Goal: Transaction & Acquisition: Book appointment/travel/reservation

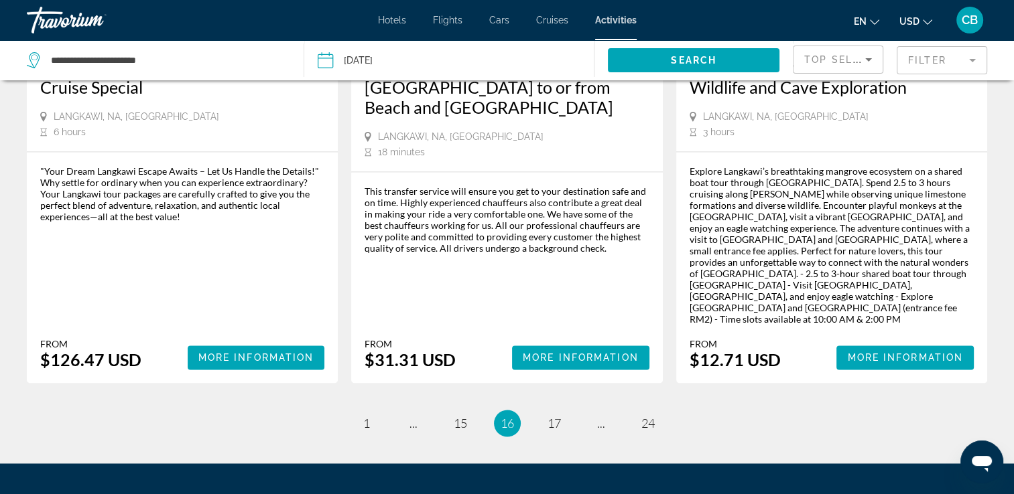
scroll to position [2115, 0]
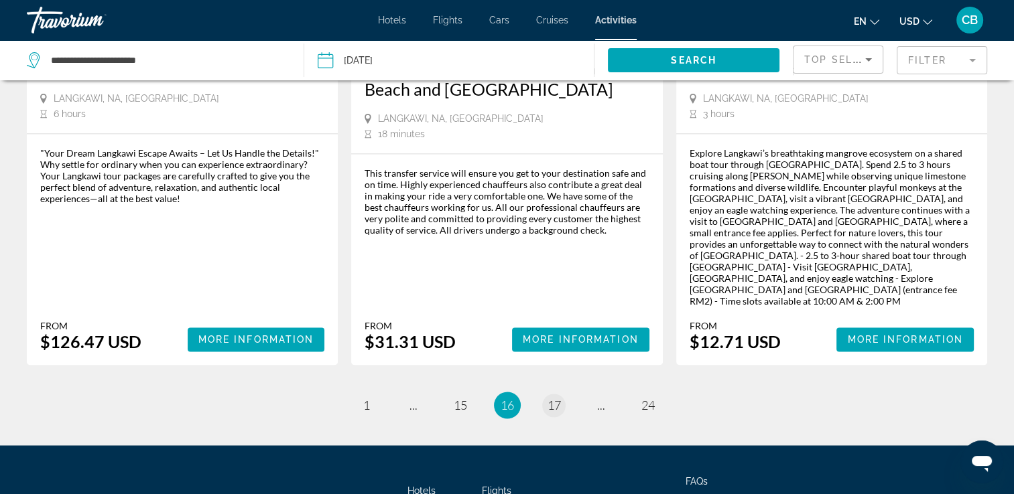
click at [552, 398] on span "17" at bounding box center [553, 405] width 13 height 15
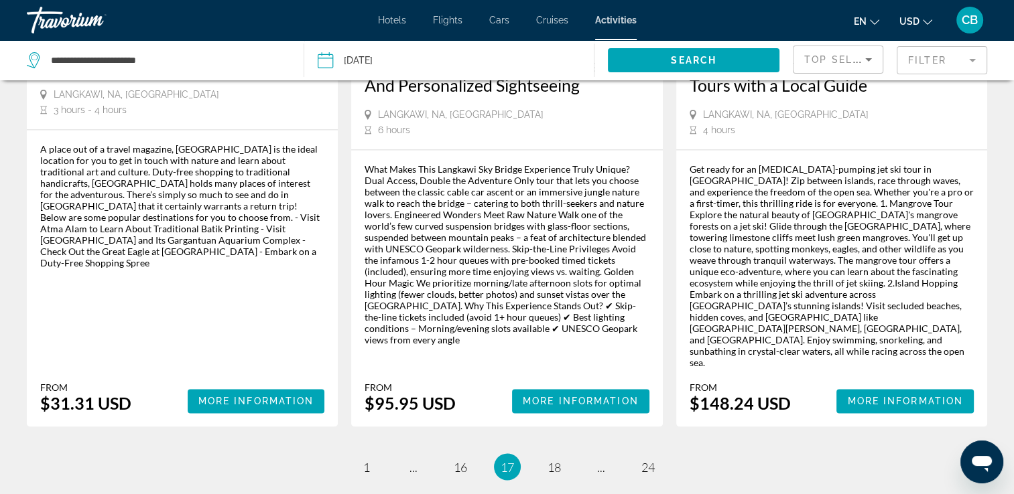
scroll to position [2071, 0]
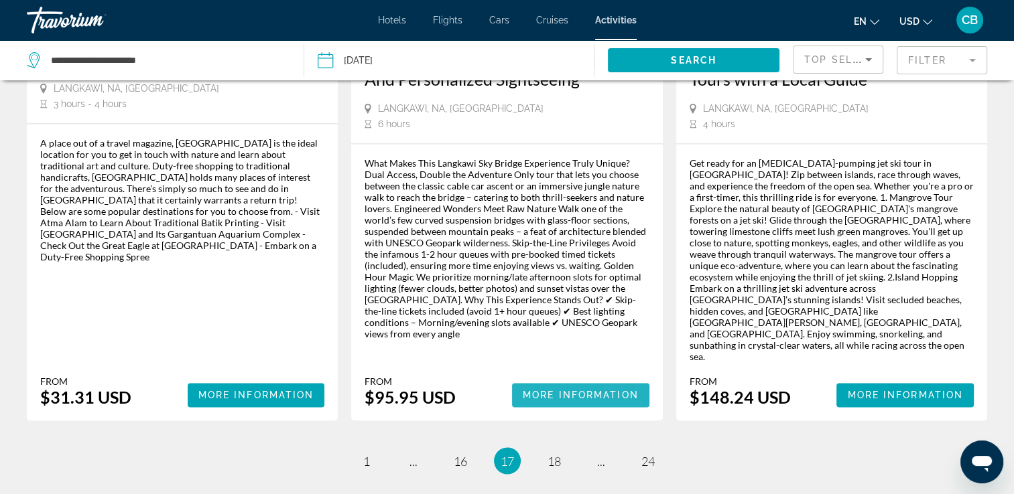
click at [544, 390] on span "More Information" at bounding box center [580, 395] width 116 height 11
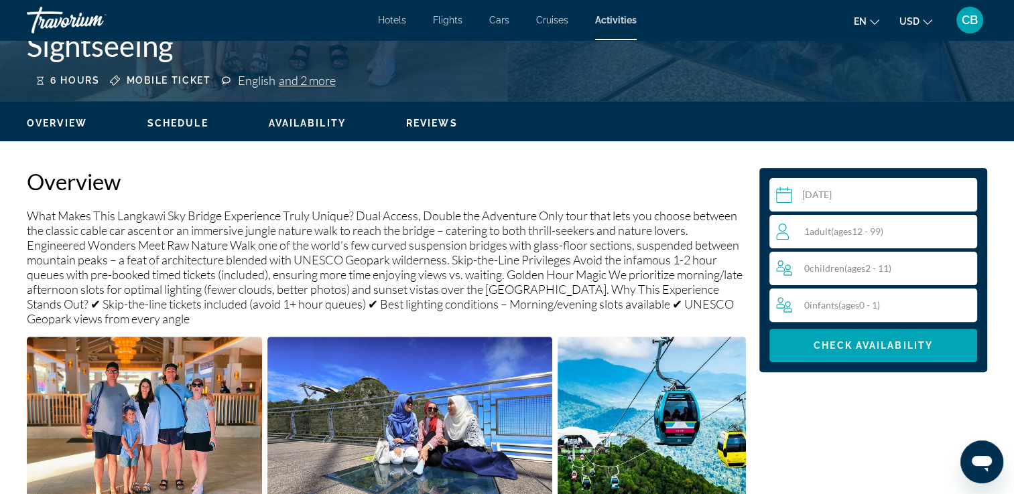
scroll to position [274, 0]
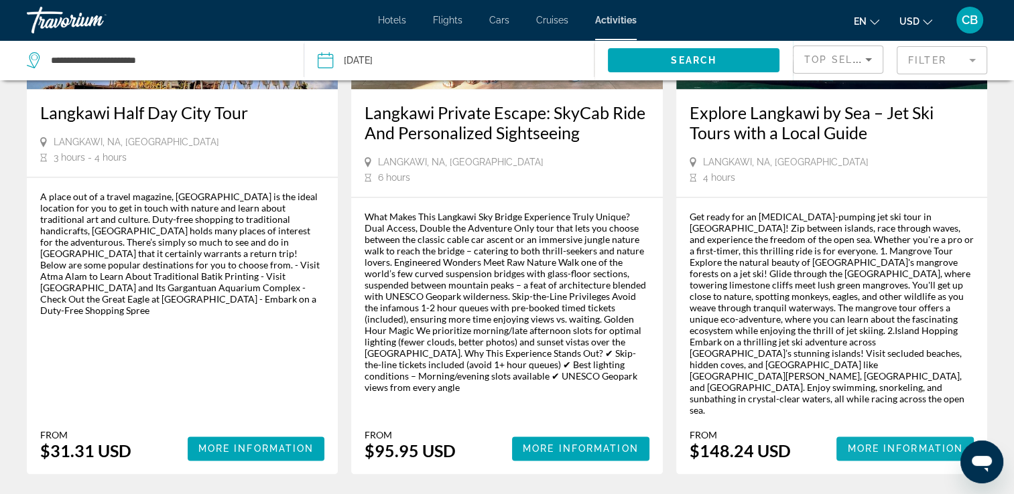
scroll to position [1999, 0]
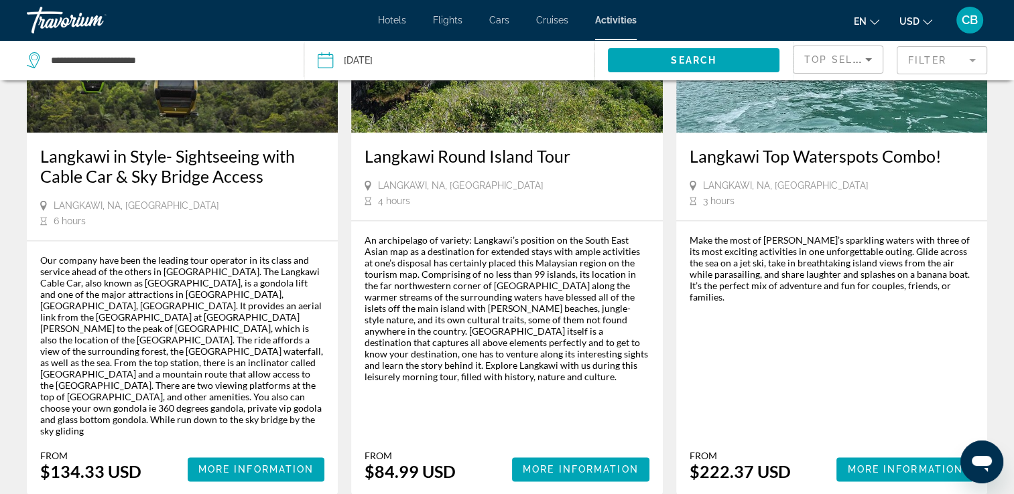
scroll to position [1944, 0]
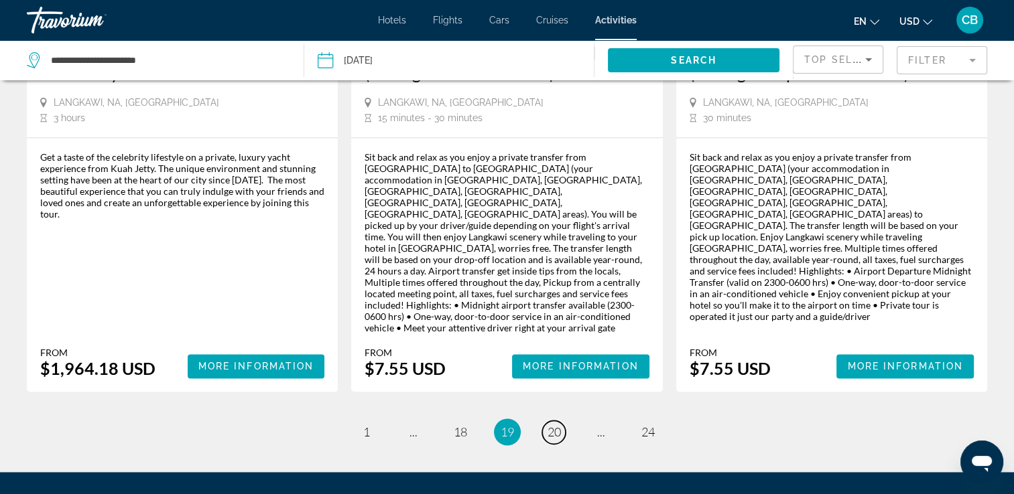
scroll to position [2027, 0]
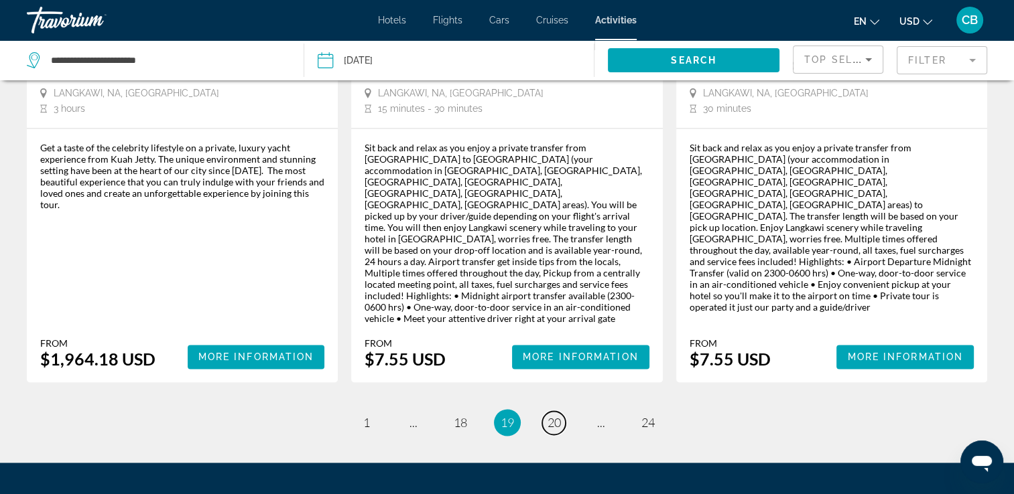
click at [555, 415] on span "20" at bounding box center [553, 422] width 13 height 15
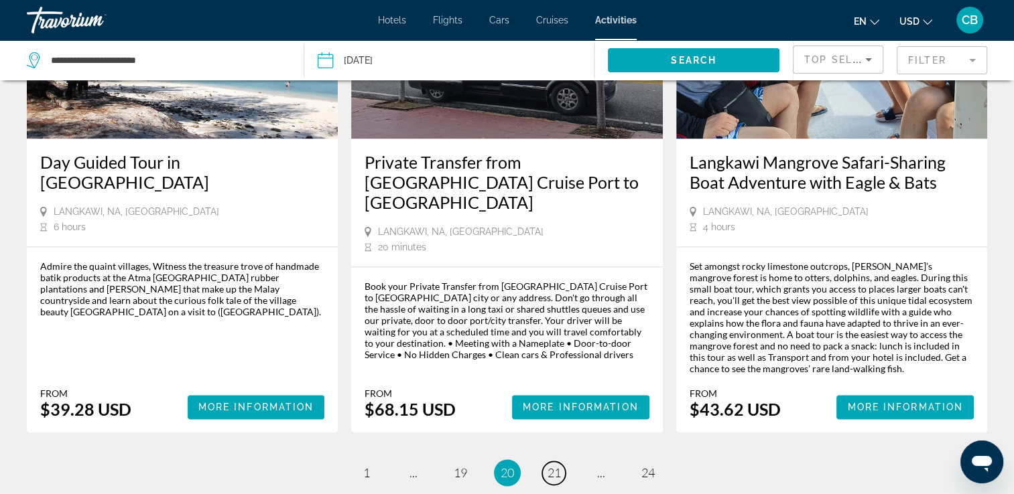
scroll to position [1997, 0]
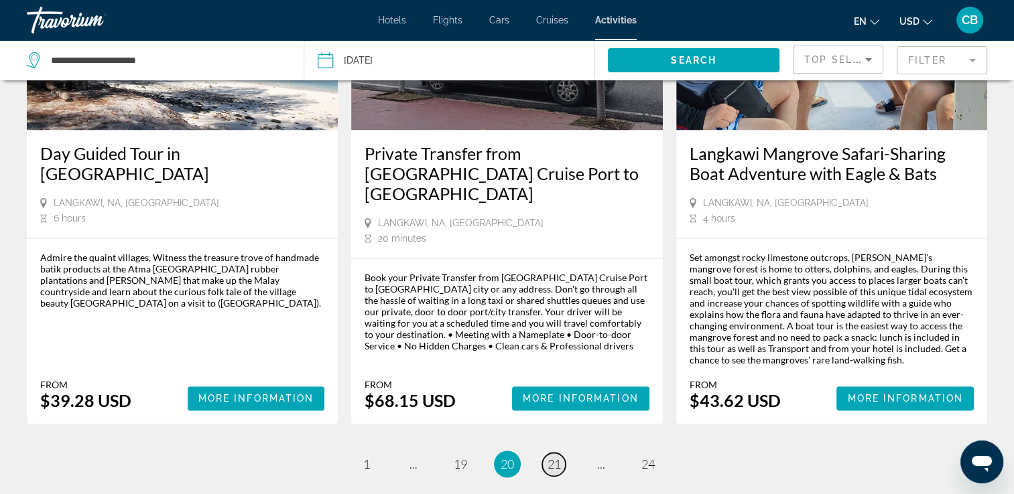
click at [553, 457] on span "21" at bounding box center [553, 464] width 13 height 15
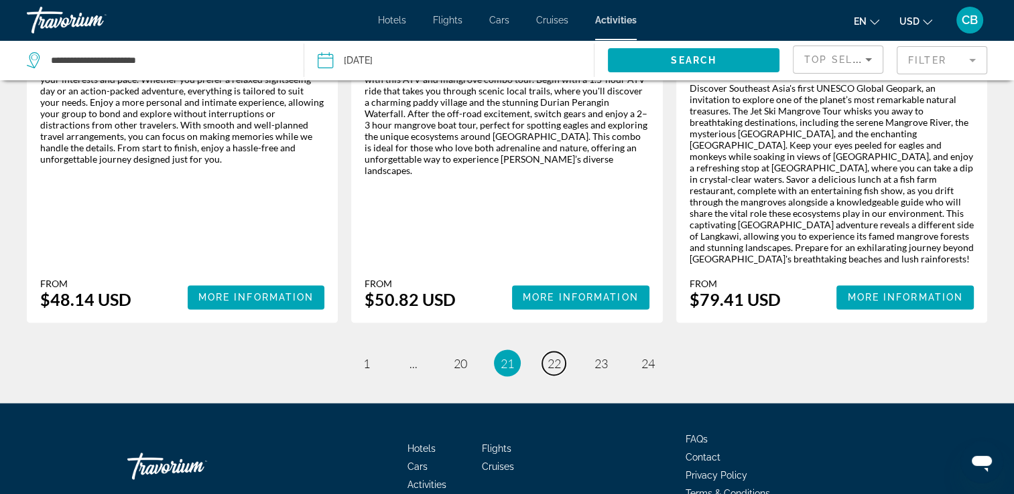
scroll to position [2207, 0]
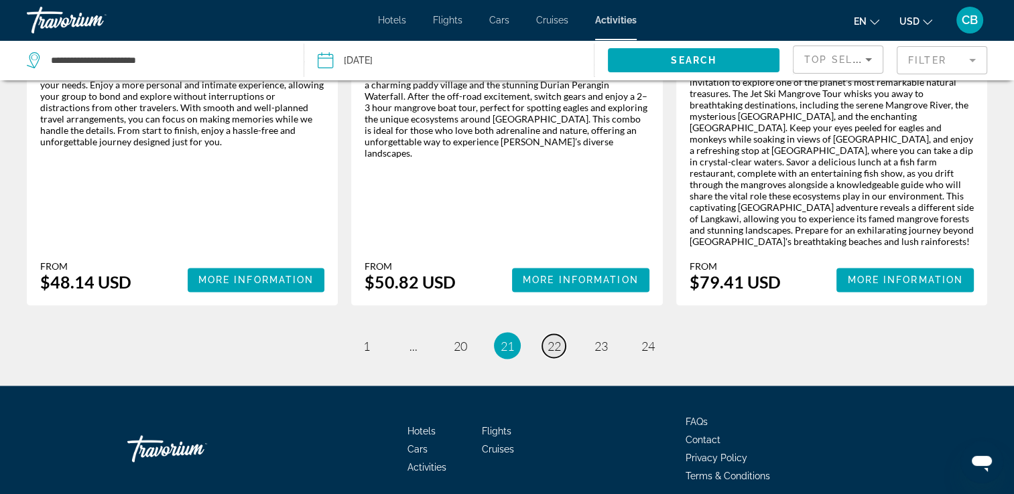
click at [549, 338] on span "22" at bounding box center [553, 345] width 13 height 15
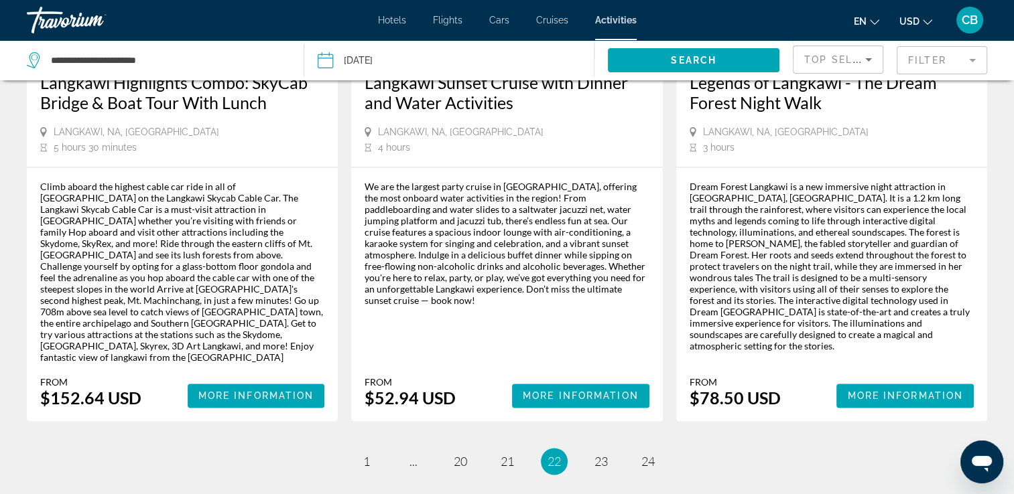
scroll to position [2066, 0]
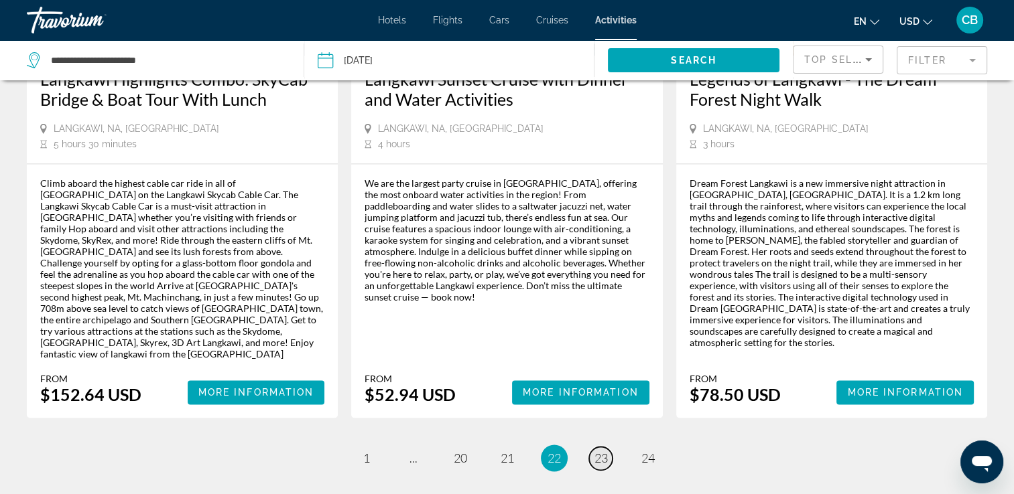
click at [598, 451] on span "23" at bounding box center [600, 458] width 13 height 15
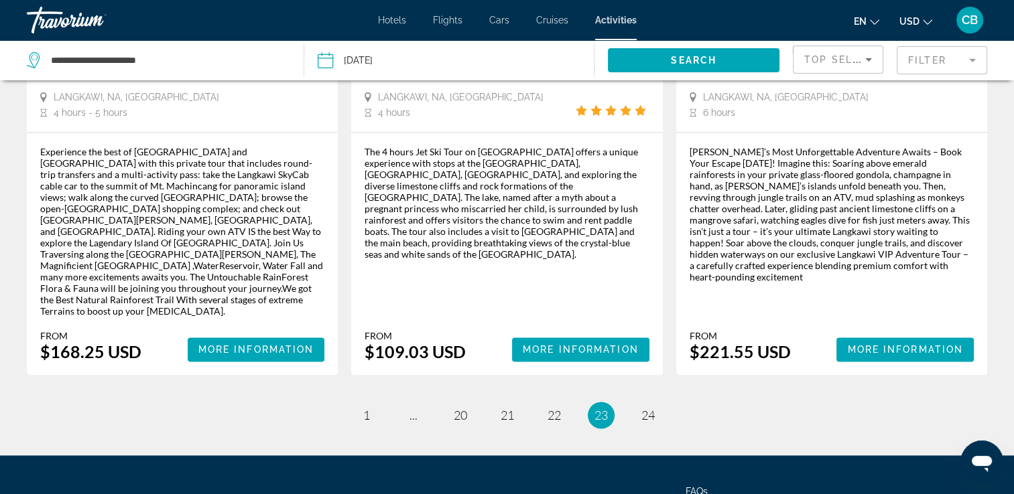
scroll to position [2069, 0]
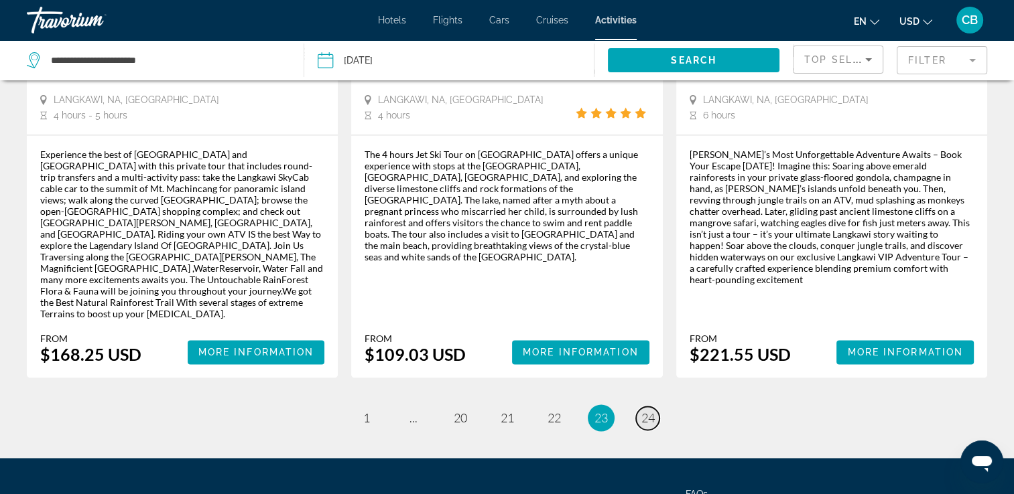
click at [652, 411] on span "24" at bounding box center [647, 418] width 13 height 15
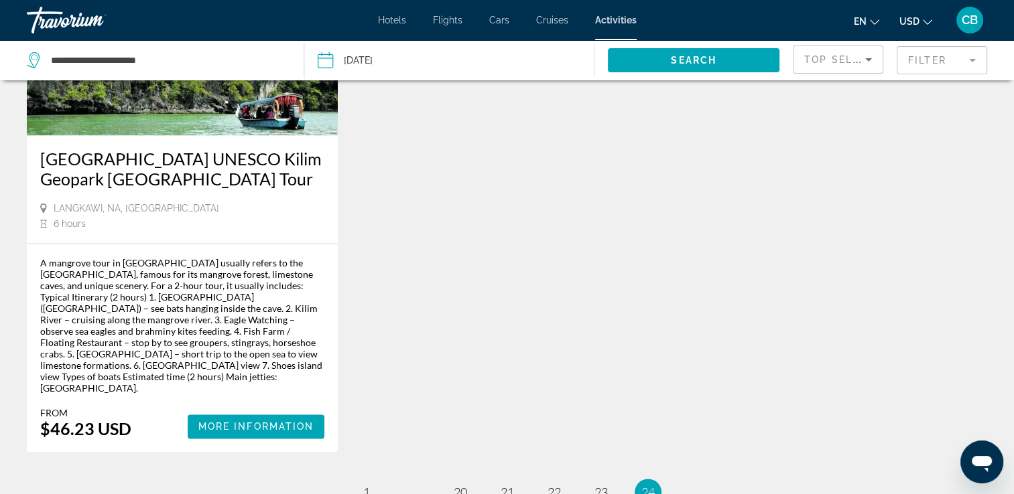
scroll to position [1921, 0]
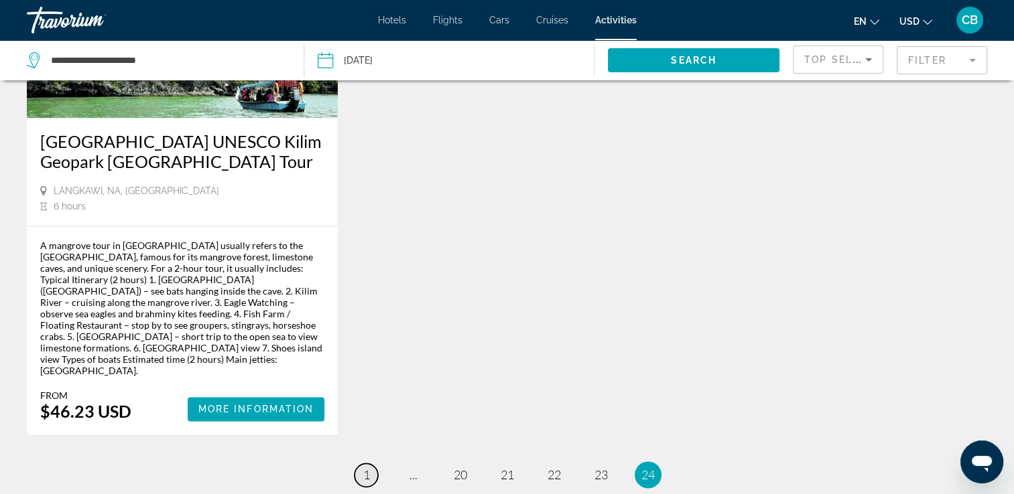
click at [364, 468] on span "1" at bounding box center [366, 475] width 7 height 15
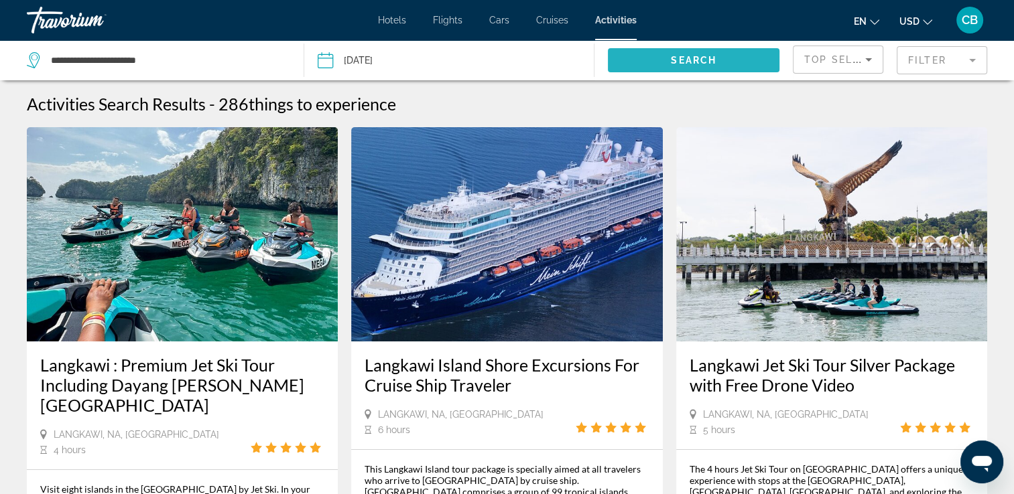
click at [661, 60] on span "Search widget" at bounding box center [693, 60] width 171 height 32
click at [973, 60] on mat-form-field "Filter" at bounding box center [941, 60] width 90 height 28
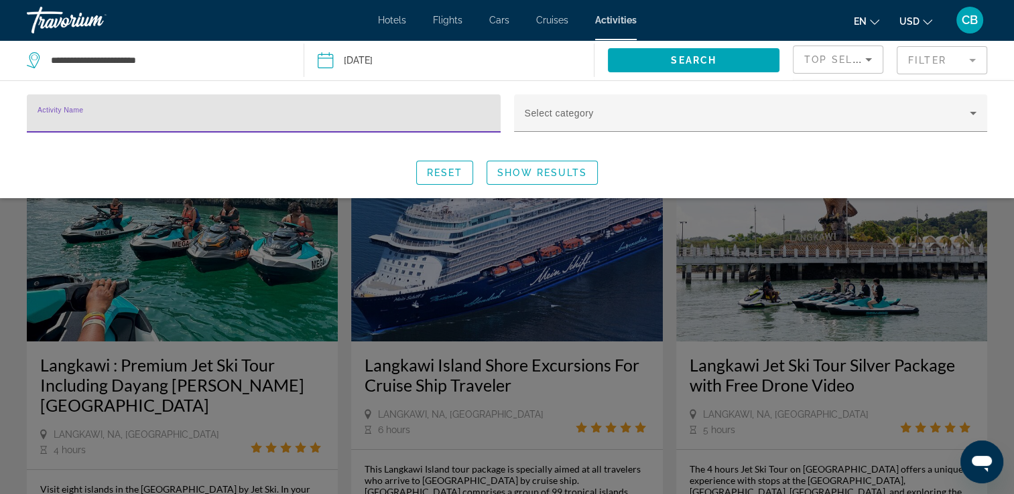
click at [973, 60] on mat-form-field "Filter" at bounding box center [941, 60] width 90 height 28
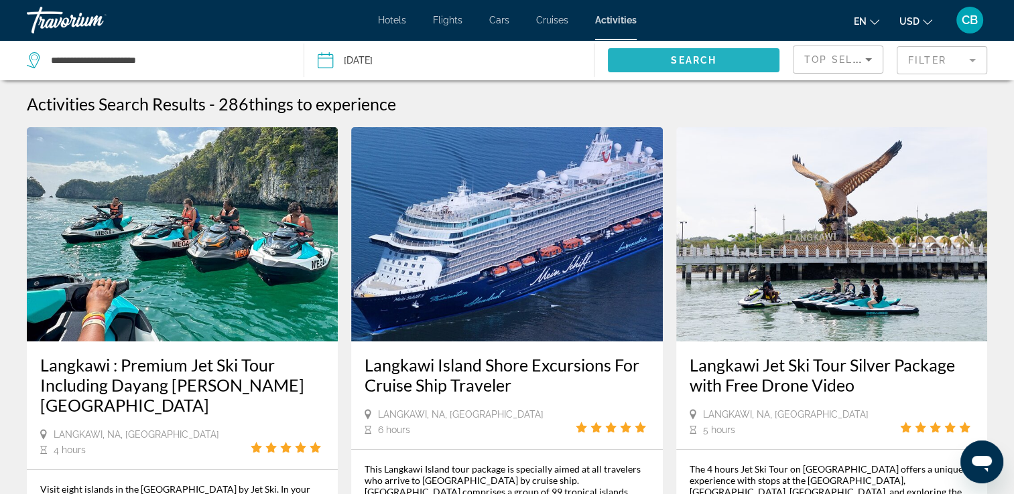
click at [696, 57] on span "Search" at bounding box center [694, 60] width 46 height 11
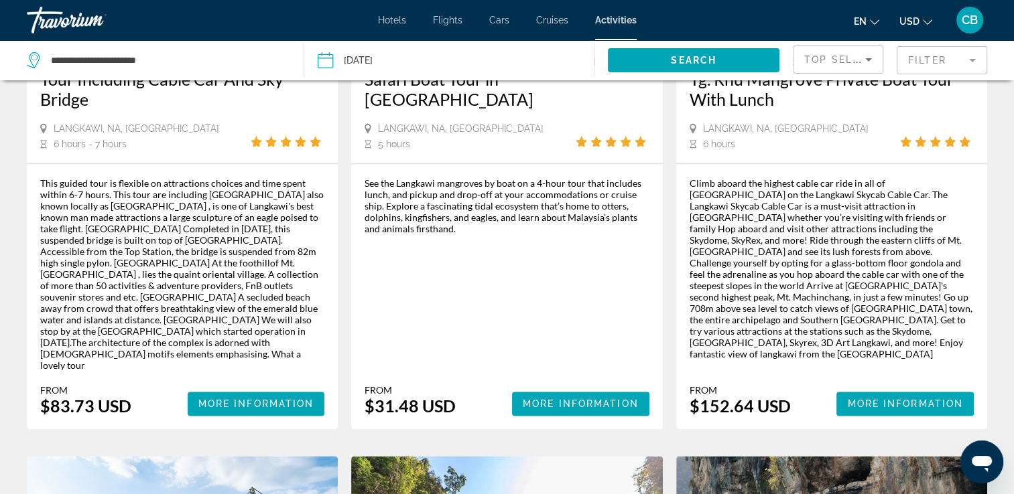
scroll to position [1527, 0]
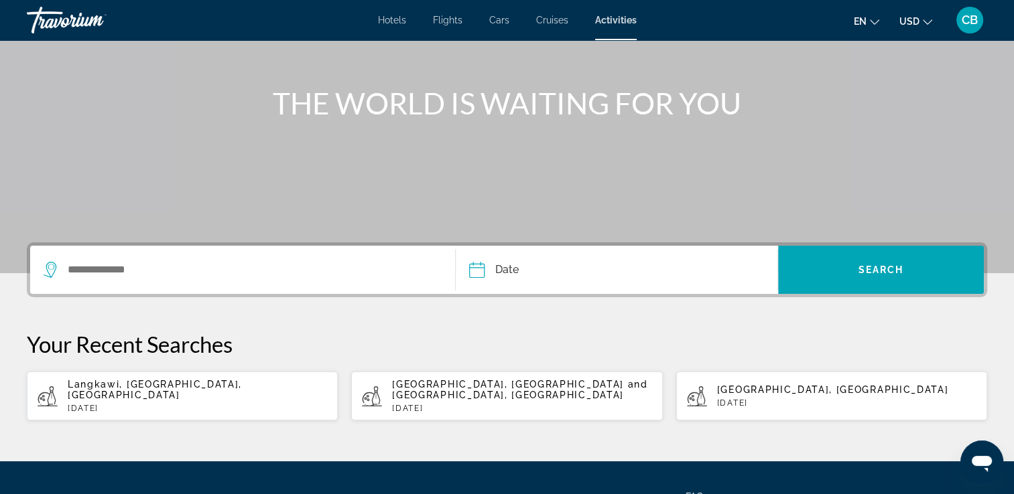
scroll to position [145, 0]
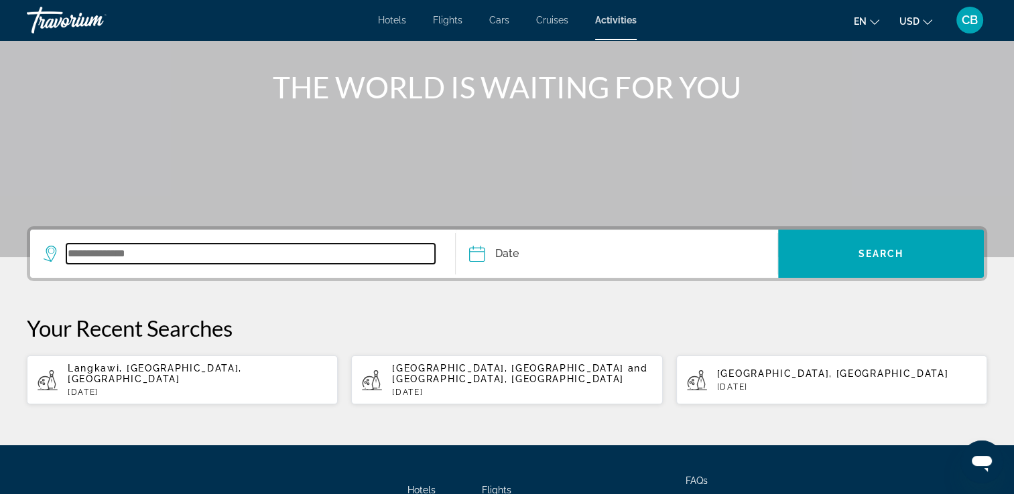
click at [94, 255] on input "Search widget" at bounding box center [250, 254] width 368 height 20
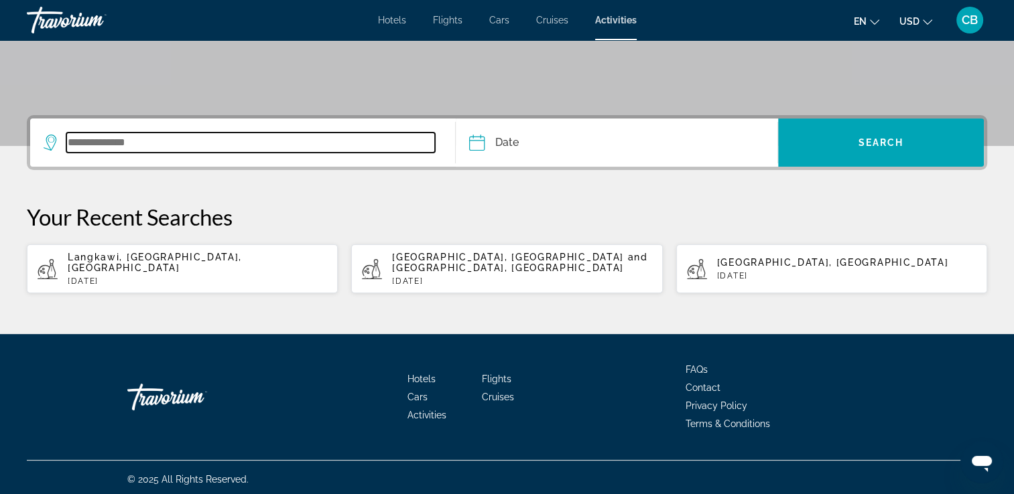
scroll to position [259, 0]
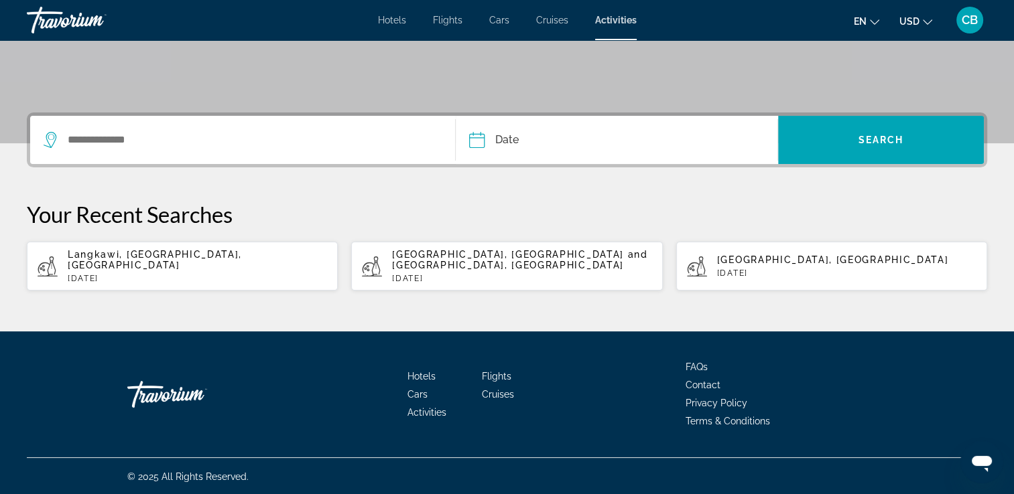
click at [265, 264] on p "Langkawi, [GEOGRAPHIC_DATA], [GEOGRAPHIC_DATA]" at bounding box center [197, 259] width 259 height 21
type input "**********"
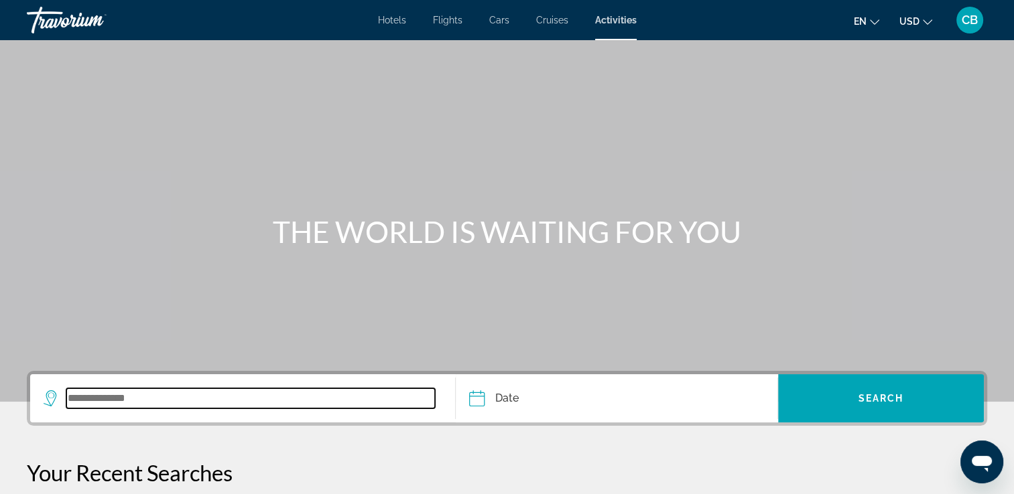
click at [201, 396] on input "Search widget" at bounding box center [250, 399] width 368 height 20
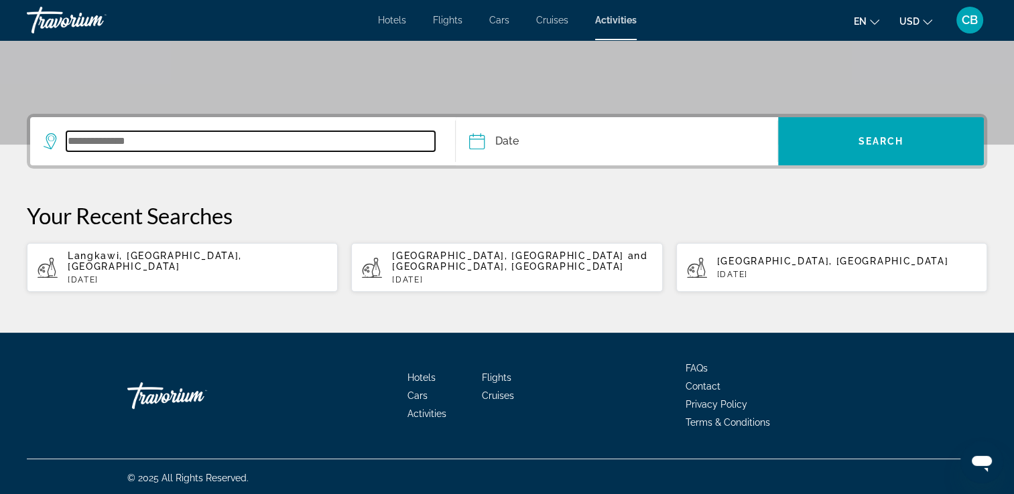
scroll to position [259, 0]
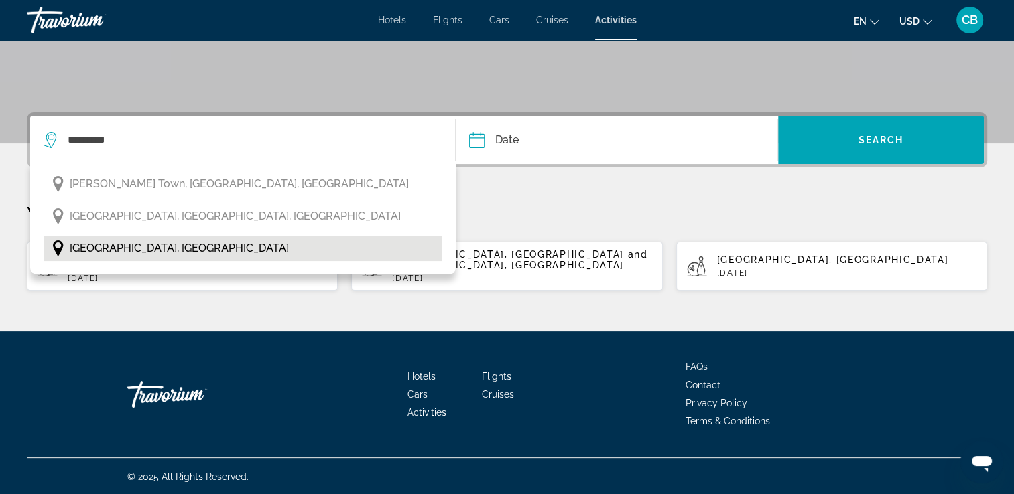
click at [134, 246] on span "[GEOGRAPHIC_DATA], [GEOGRAPHIC_DATA]" at bounding box center [179, 248] width 219 height 19
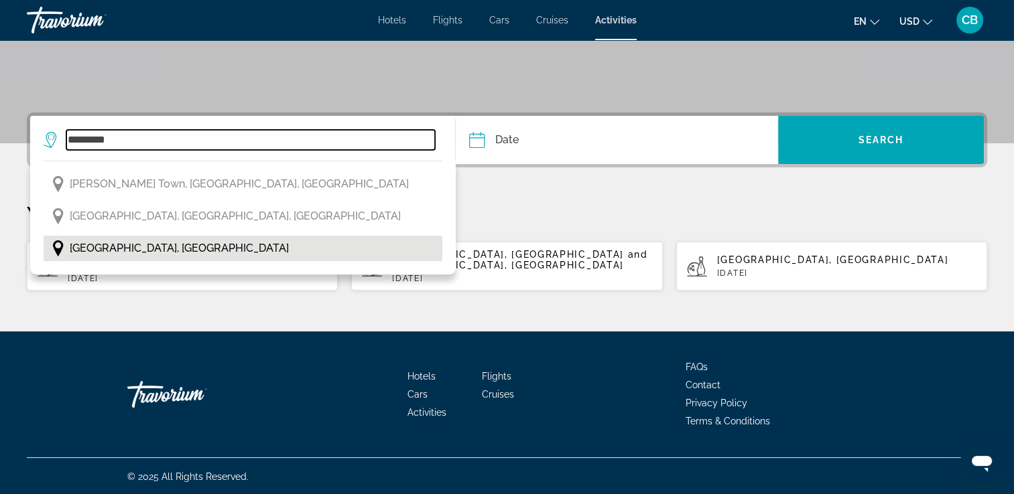
type input "**********"
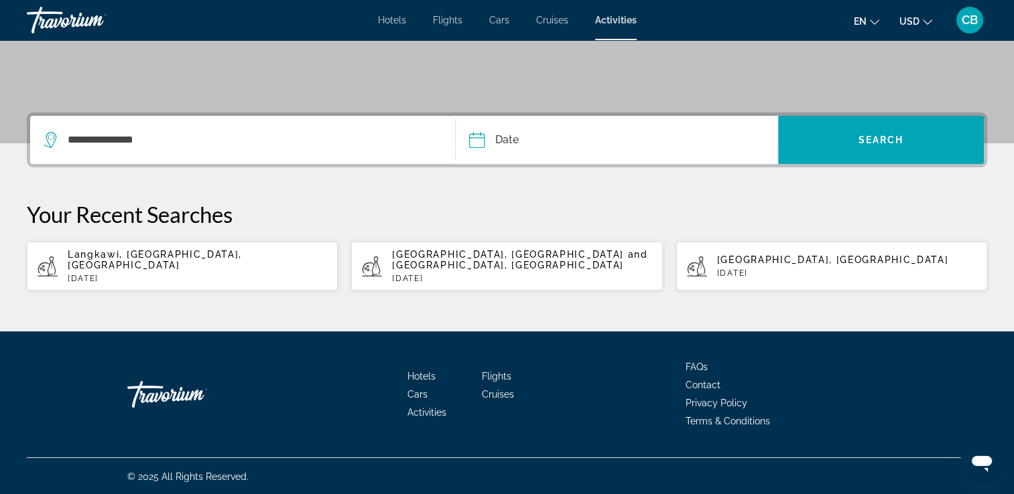
click at [514, 135] on input "Date" at bounding box center [545, 142] width 159 height 52
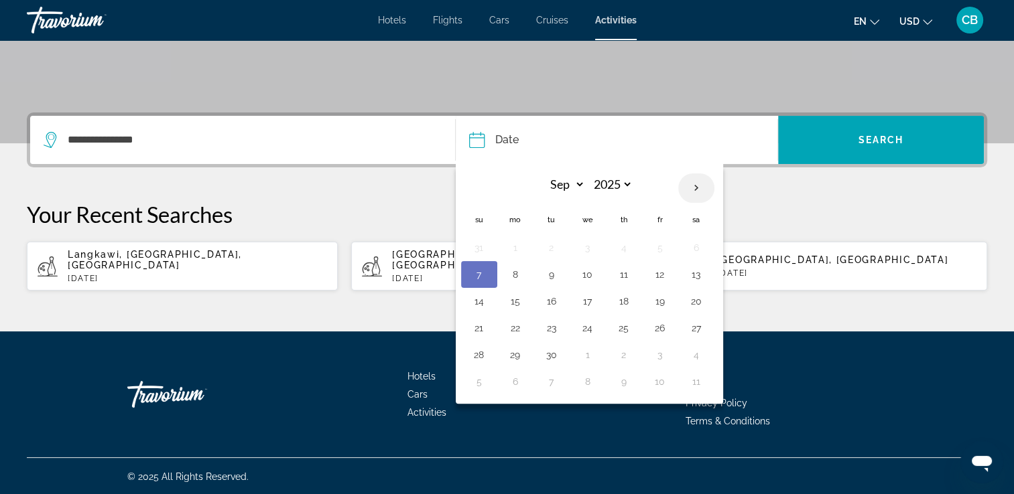
click at [691, 186] on th "Next month" at bounding box center [696, 187] width 36 height 29
click at [692, 186] on th "Next month" at bounding box center [696, 187] width 36 height 29
select select "*"
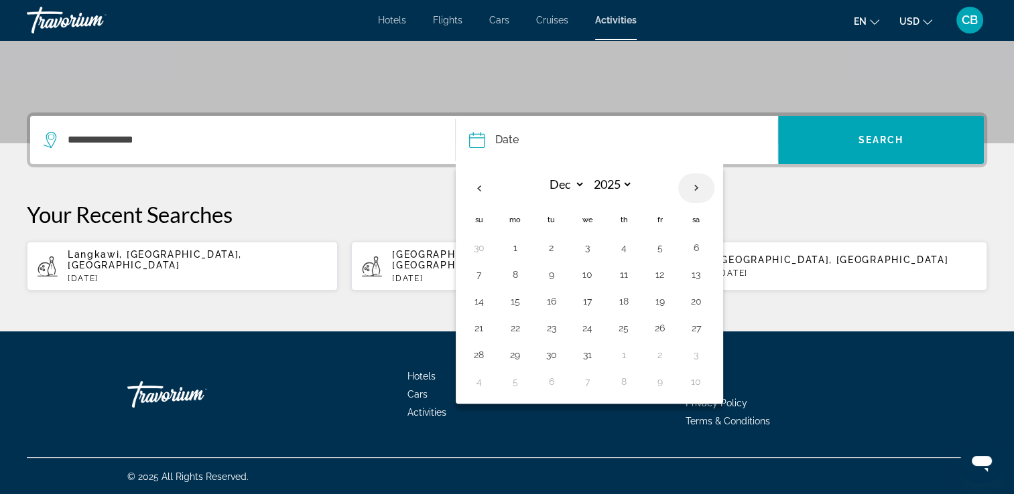
select select "****"
click at [689, 269] on button "10" at bounding box center [695, 274] width 21 height 19
type input "**********"
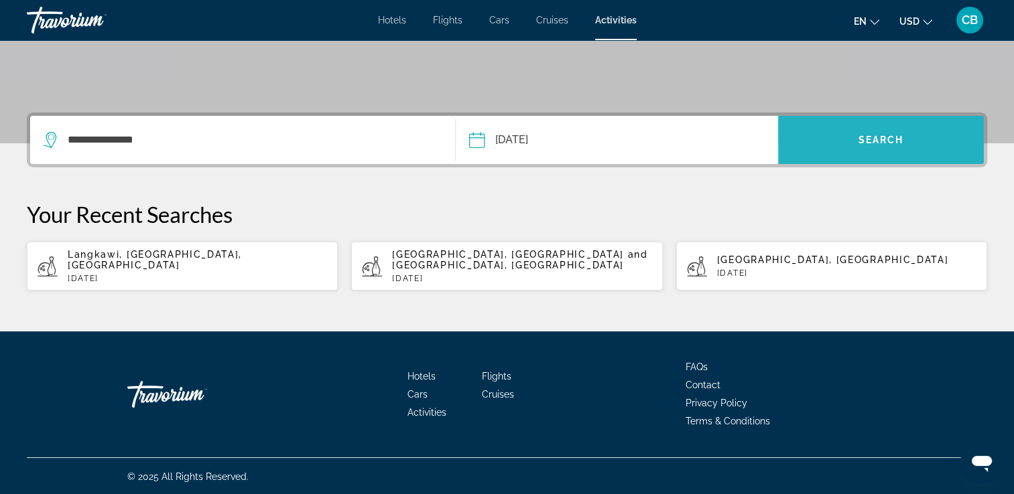
click at [895, 144] on span "Search" at bounding box center [881, 140] width 46 height 11
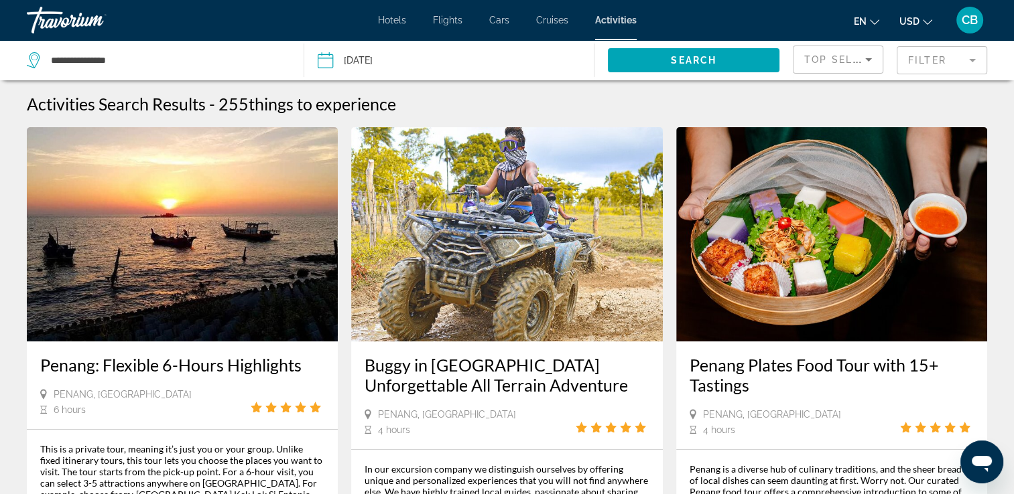
click at [961, 44] on div "Filter" at bounding box center [941, 60] width 90 height 40
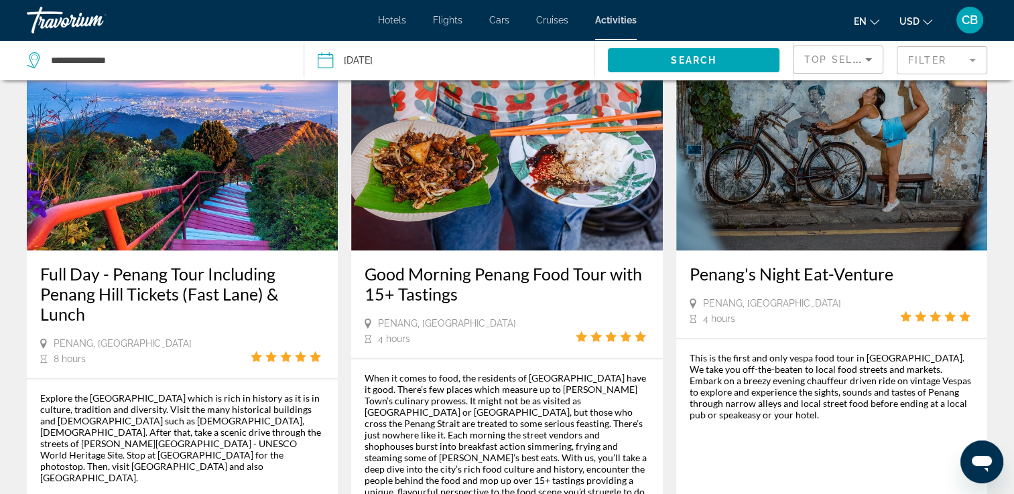
scroll to position [2085, 0]
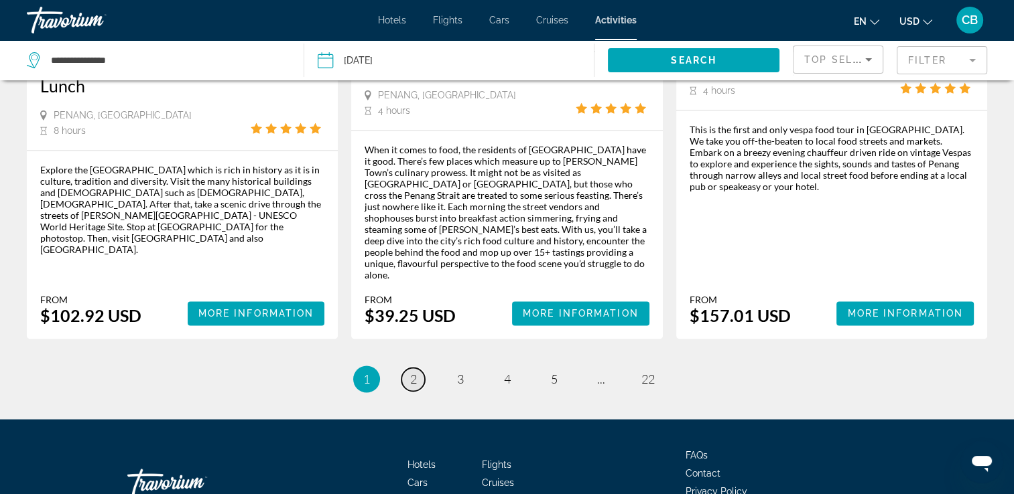
click at [410, 372] on span "2" at bounding box center [413, 379] width 7 height 15
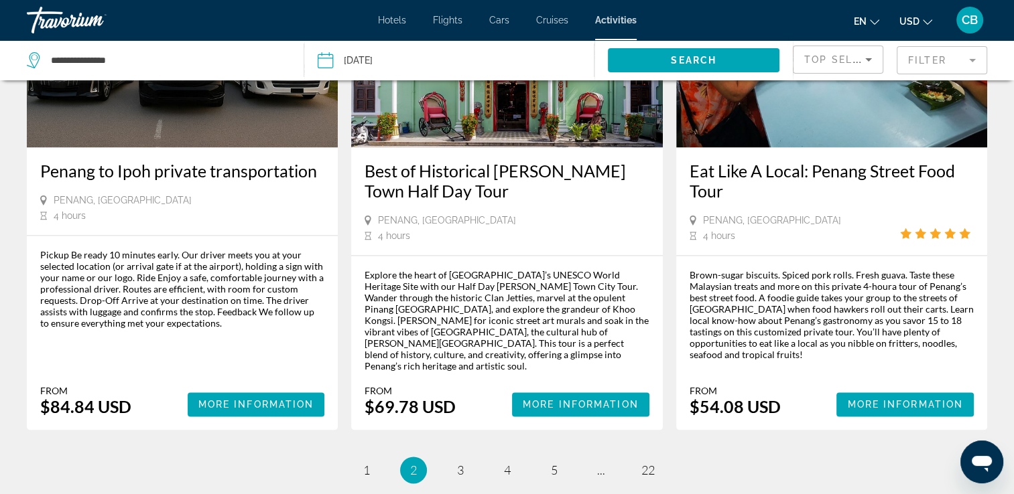
scroll to position [1926, 0]
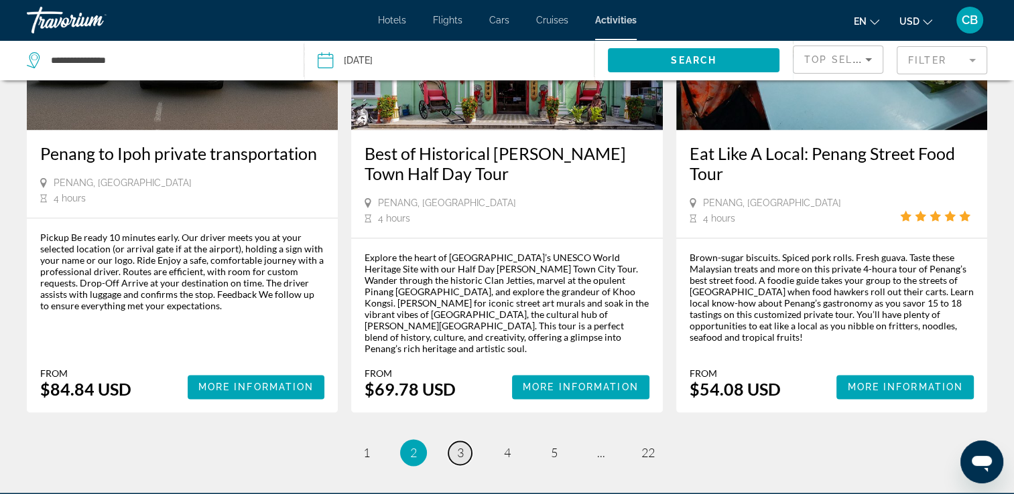
click at [458, 445] on span "3" at bounding box center [460, 452] width 7 height 15
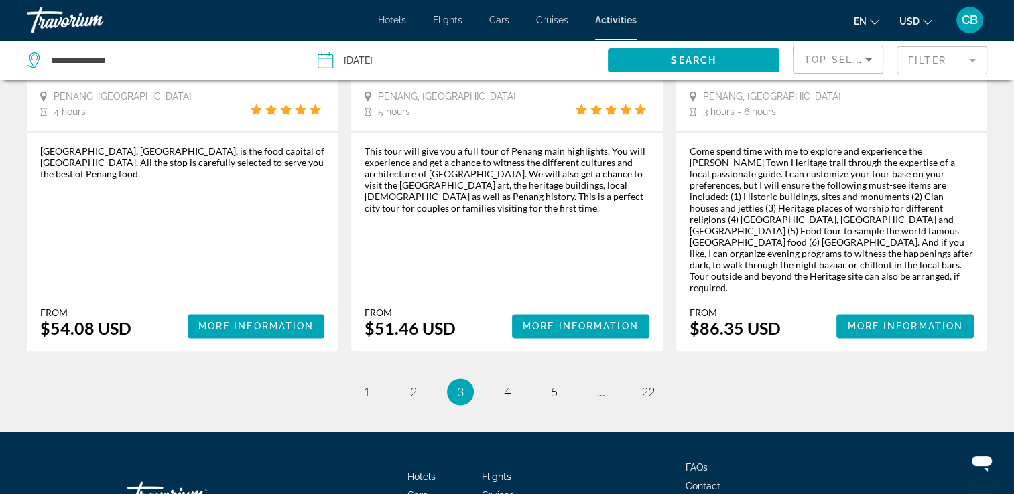
scroll to position [2047, 0]
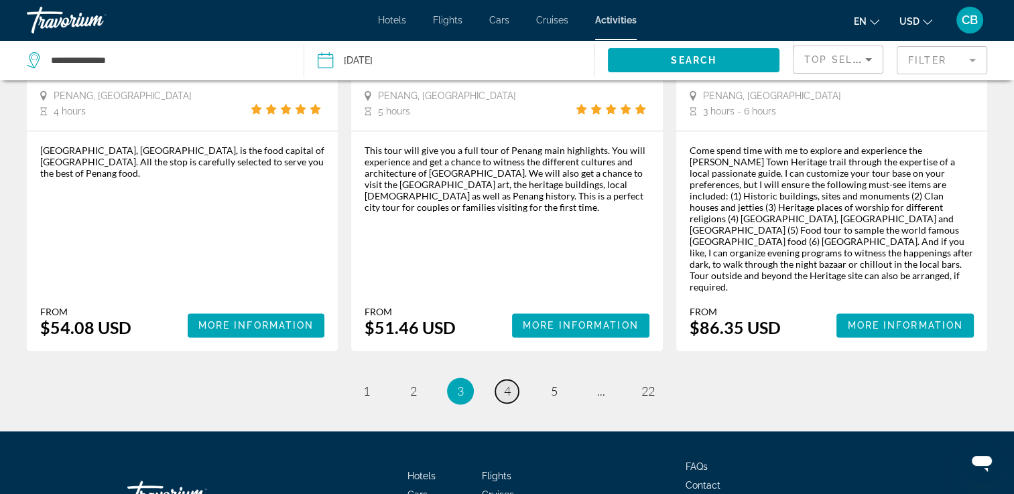
click at [504, 384] on span "4" at bounding box center [507, 391] width 7 height 15
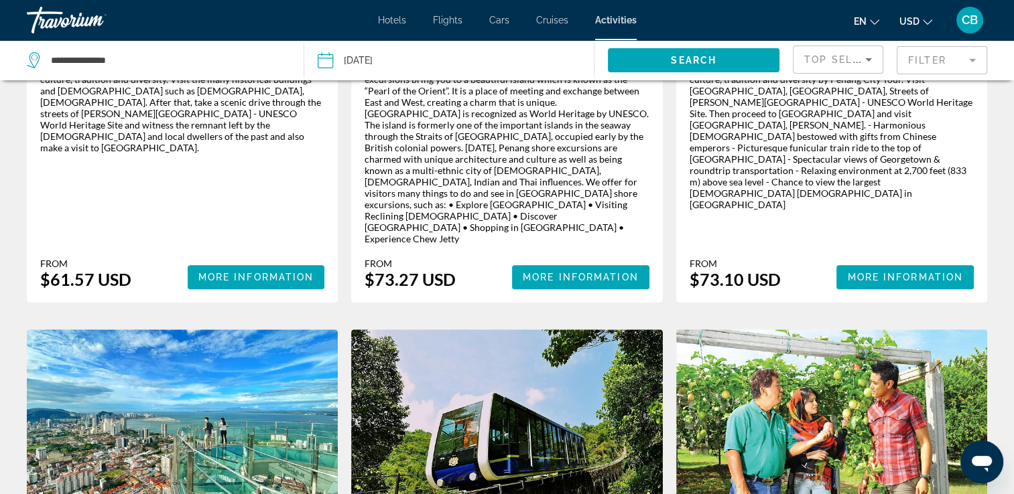
scroll to position [161, 0]
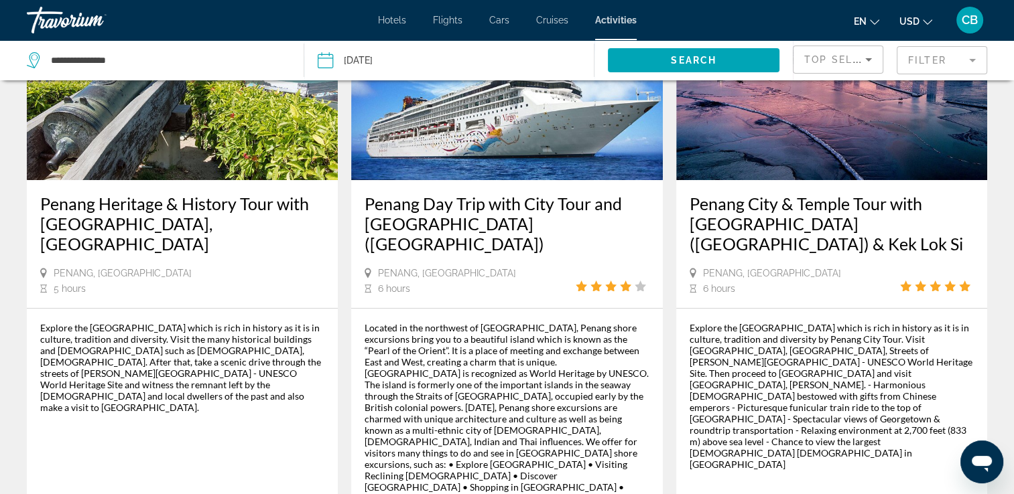
drag, startPoint x: 1017, startPoint y: 81, endPoint x: 1009, endPoint y: 111, distance: 31.2
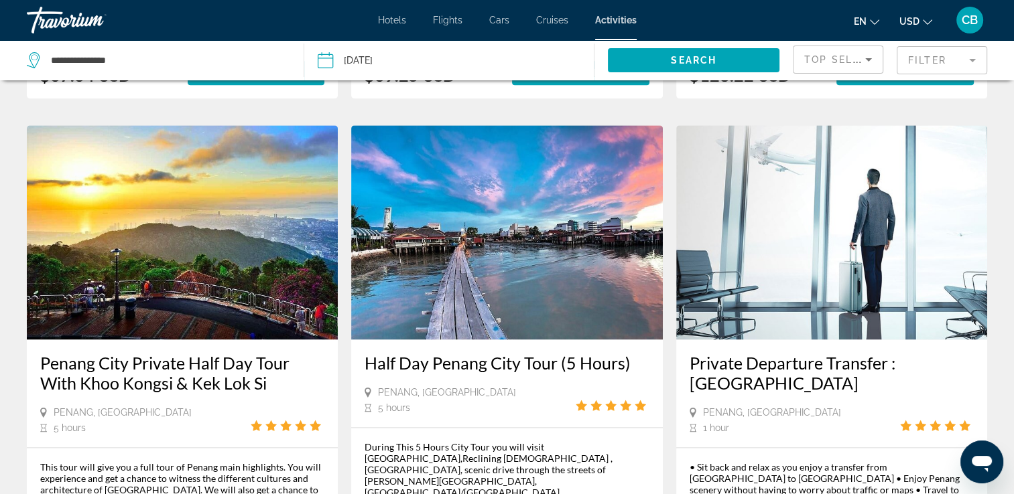
scroll to position [1865, 0]
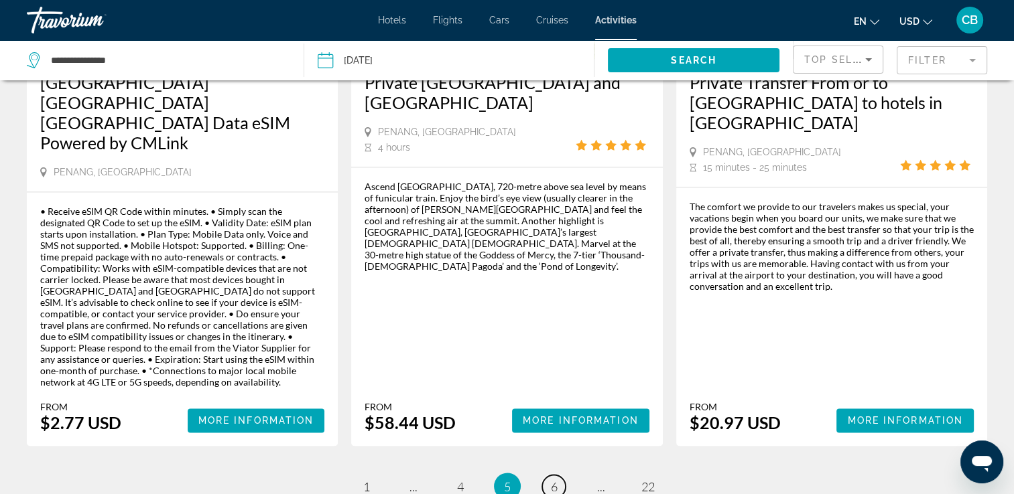
scroll to position [2087, 0]
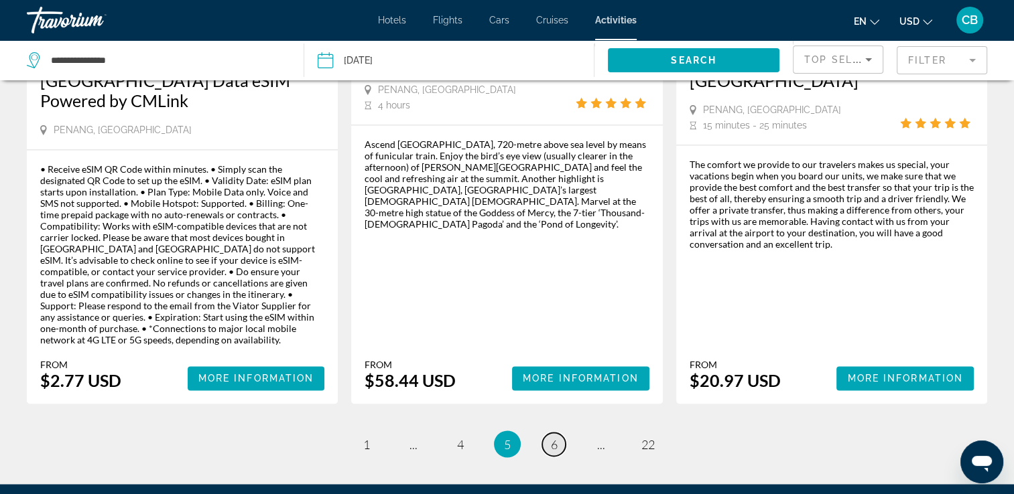
click at [551, 437] on span "6" at bounding box center [554, 444] width 7 height 15
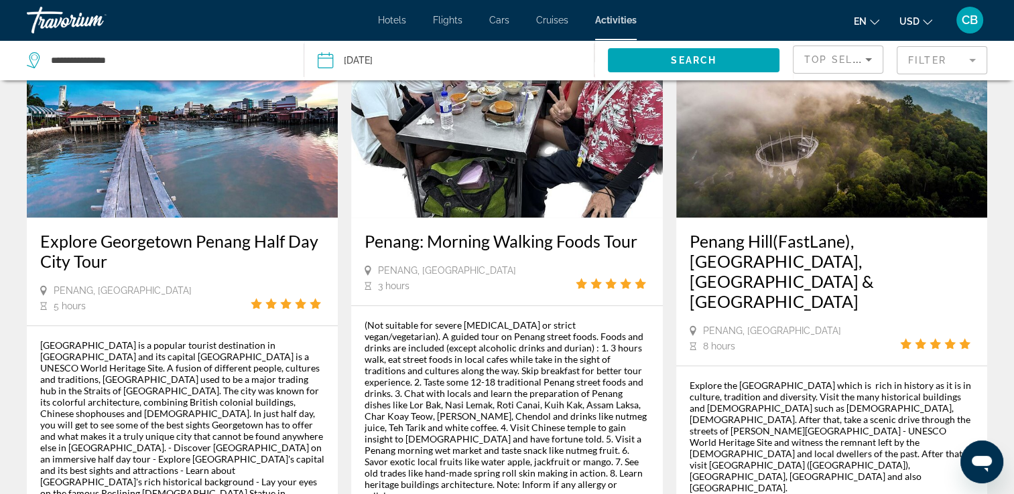
scroll to position [1246, 0]
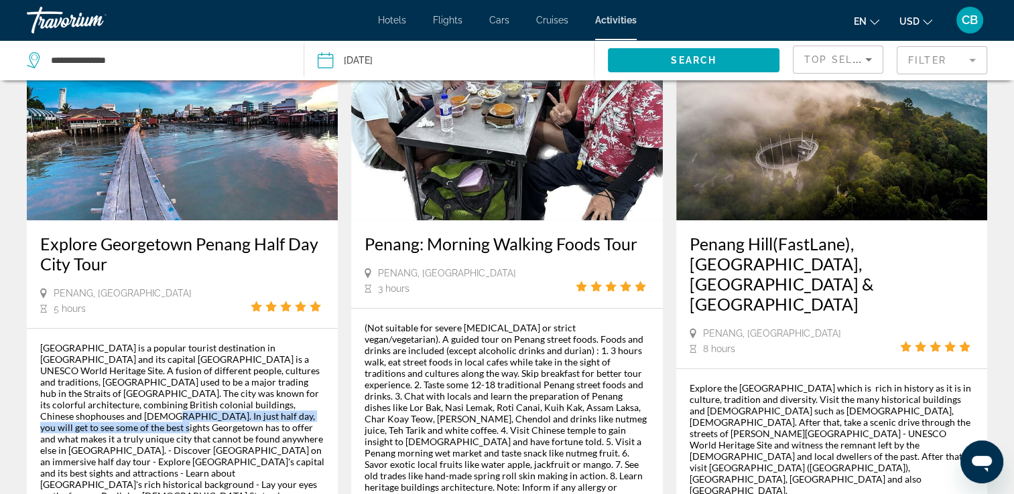
drag, startPoint x: 299, startPoint y: 320, endPoint x: 306, endPoint y: 333, distance: 14.4
click at [306, 342] on div "[GEOGRAPHIC_DATA] is a popular tourist destination in [GEOGRAPHIC_DATA] and its…" at bounding box center [182, 439] width 284 height 194
drag, startPoint x: 306, startPoint y: 333, endPoint x: 249, endPoint y: 202, distance: 142.5
click at [249, 287] on div "Penang, [GEOGRAPHIC_DATA] 5 hours" at bounding box center [182, 300] width 284 height 27
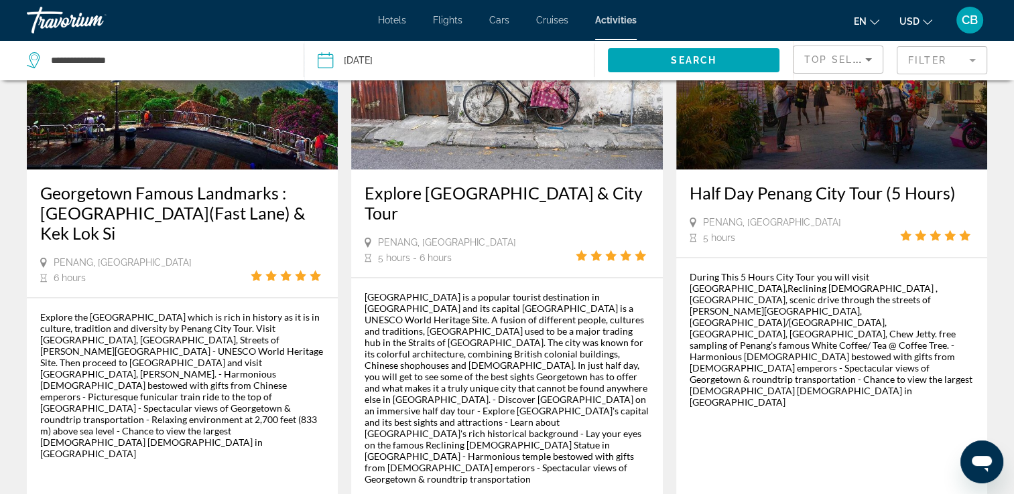
scroll to position [1961, 0]
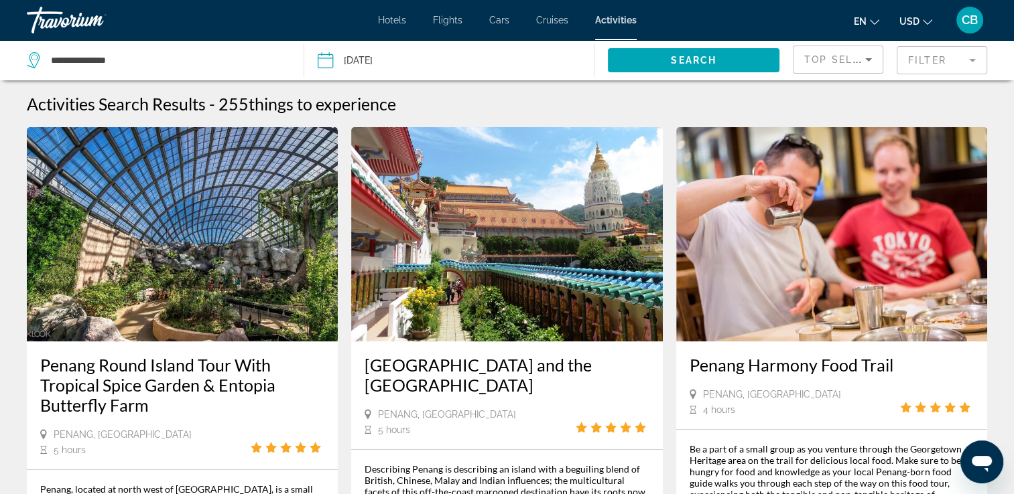
drag, startPoint x: 1019, startPoint y: 92, endPoint x: 214, endPoint y: 403, distance: 862.7
click at [214, 403] on div "Penang Round Island Tour With Tropical Spice Garden & Entopia Butterfly Farm [G…" at bounding box center [182, 398] width 311 height 543
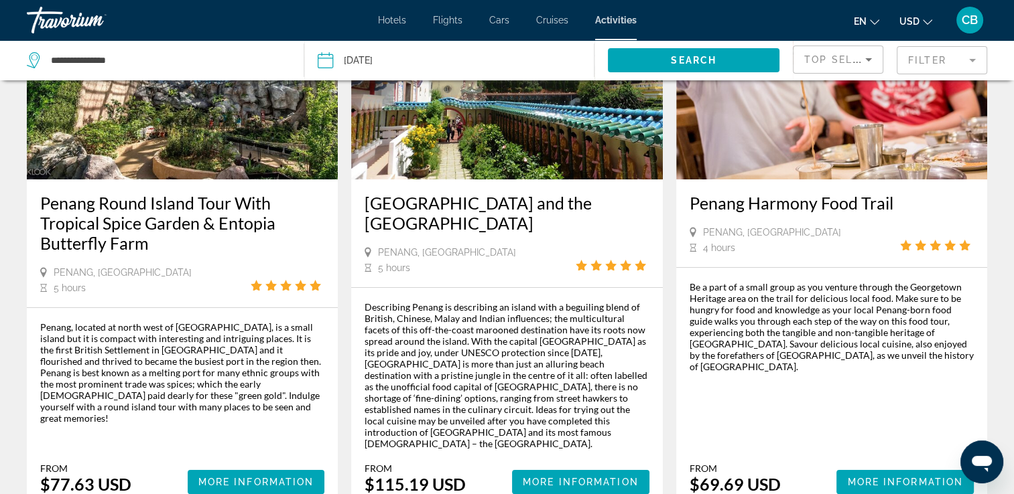
scroll to position [174, 0]
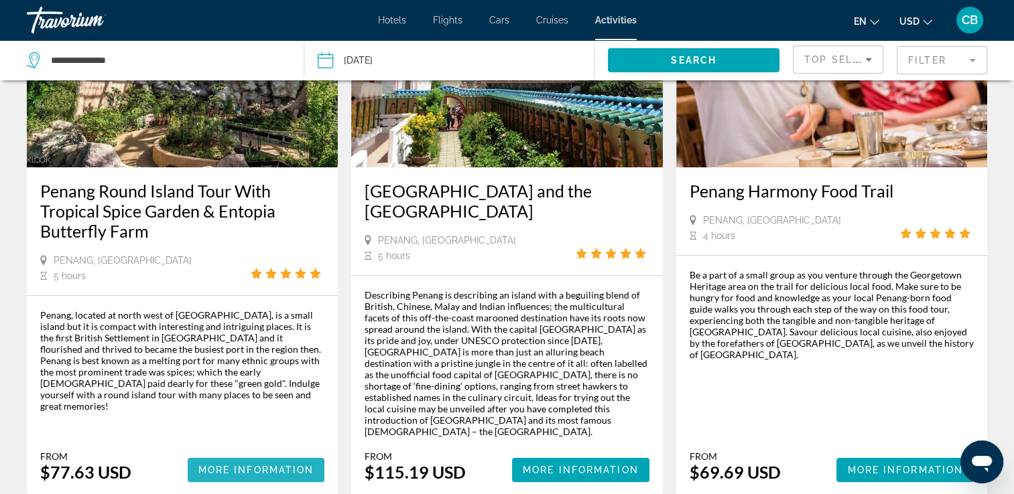
click at [204, 465] on span "More Information" at bounding box center [256, 470] width 116 height 11
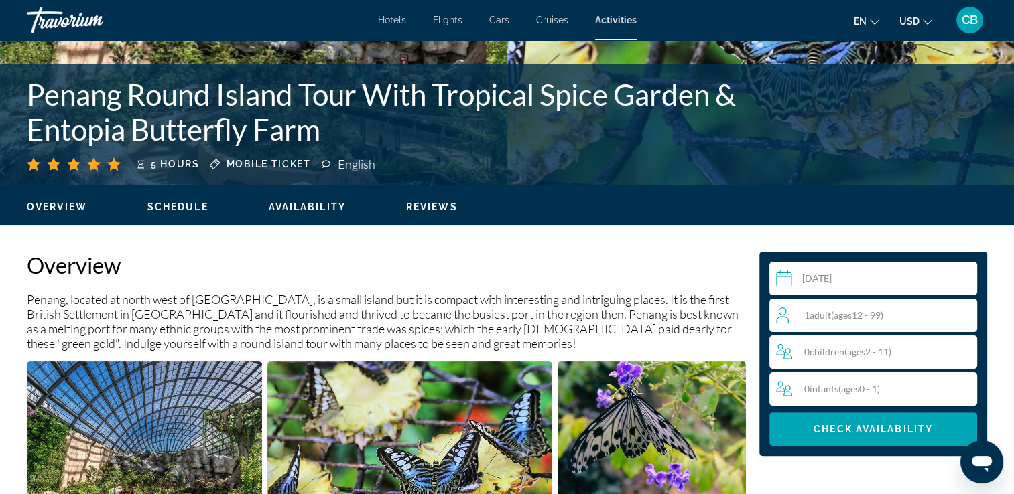
scroll to position [289, 0]
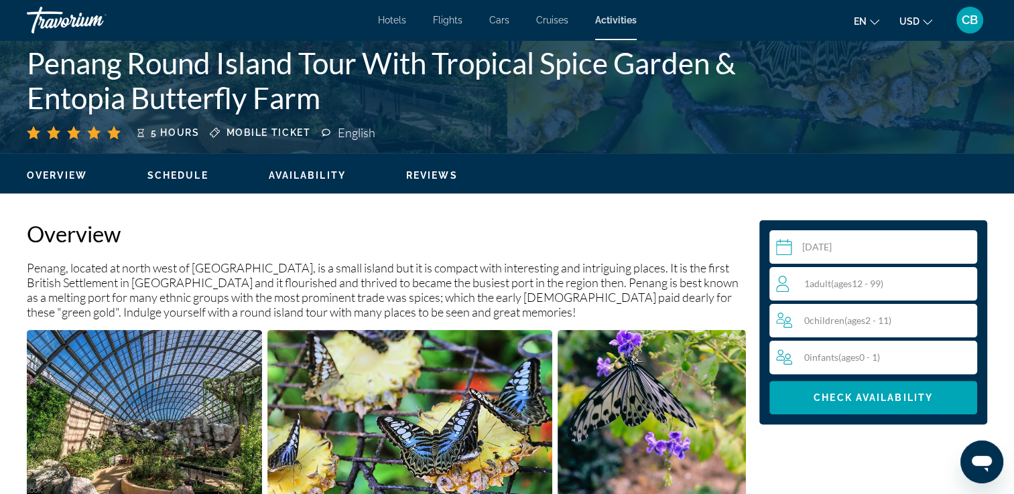
click at [482, 309] on p "Penang, located at north west of [GEOGRAPHIC_DATA], is a small island but it is…" at bounding box center [386, 290] width 719 height 59
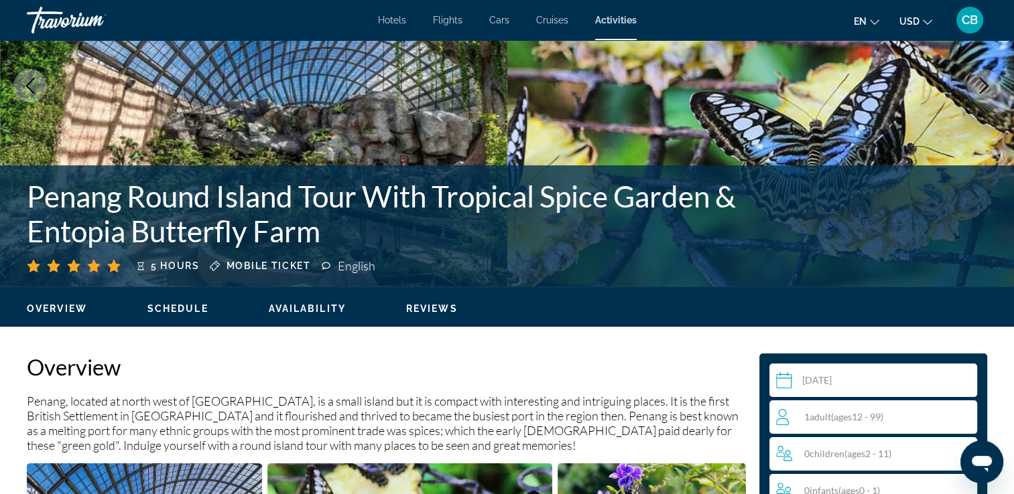
scroll to position [128, 0]
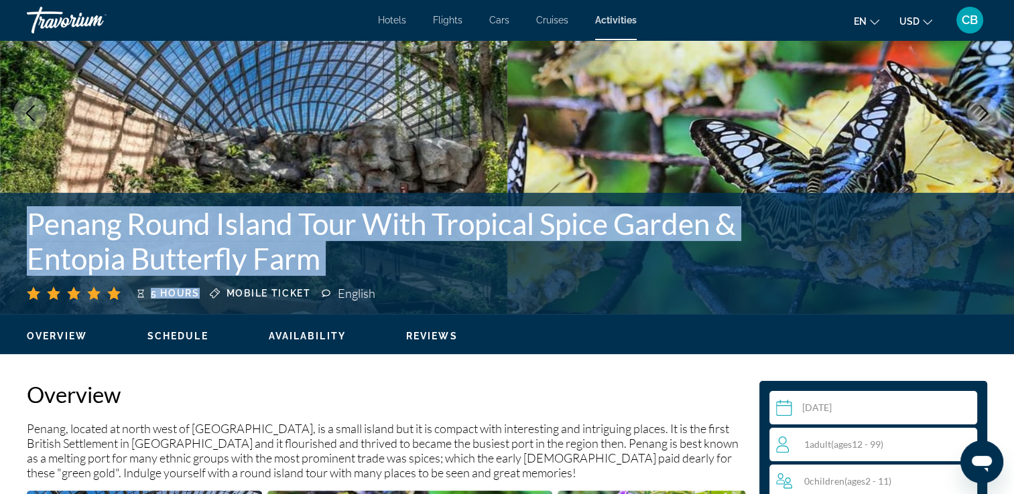
drag, startPoint x: 26, startPoint y: 218, endPoint x: 201, endPoint y: 290, distance: 189.0
click at [201, 290] on div "Penang Round Island Tour With Tropical Spice Garden & Entopia Butterfly Farm 5 …" at bounding box center [507, 253] width 1014 height 94
copy div "Penang Round Island Tour With Tropical Spice Garden & Entopia Butterfly Farm 5 …"
click at [442, 259] on h1 "Penang Round Island Tour With Tropical Spice Garden & Entopia Butterfly Farm" at bounding box center [400, 241] width 746 height 70
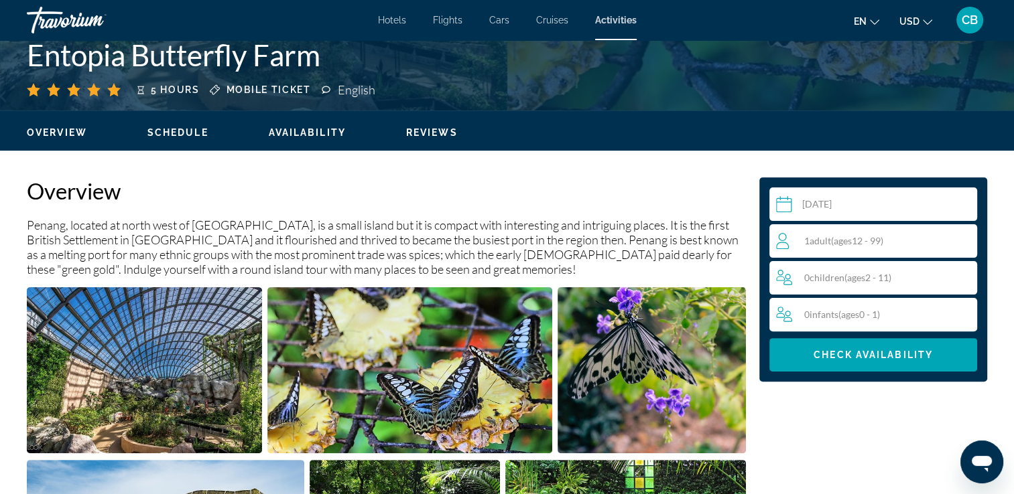
scroll to position [335, 0]
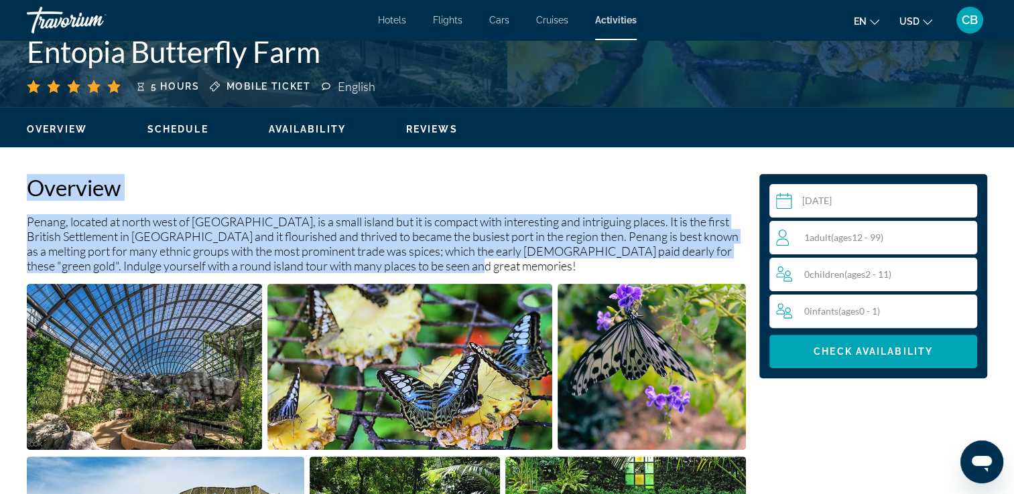
drag, startPoint x: 32, startPoint y: 189, endPoint x: 464, endPoint y: 264, distance: 437.9
click at [464, 264] on div "Overview [GEOGRAPHIC_DATA], located at north west of [GEOGRAPHIC_DATA], is a sm…" at bounding box center [386, 401] width 719 height 455
copy div "Overview [GEOGRAPHIC_DATA], located at north west of [GEOGRAPHIC_DATA], is a sm…"
click at [419, 232] on p "Penang, located at north west of [GEOGRAPHIC_DATA], is a small island but it is…" at bounding box center [386, 243] width 719 height 59
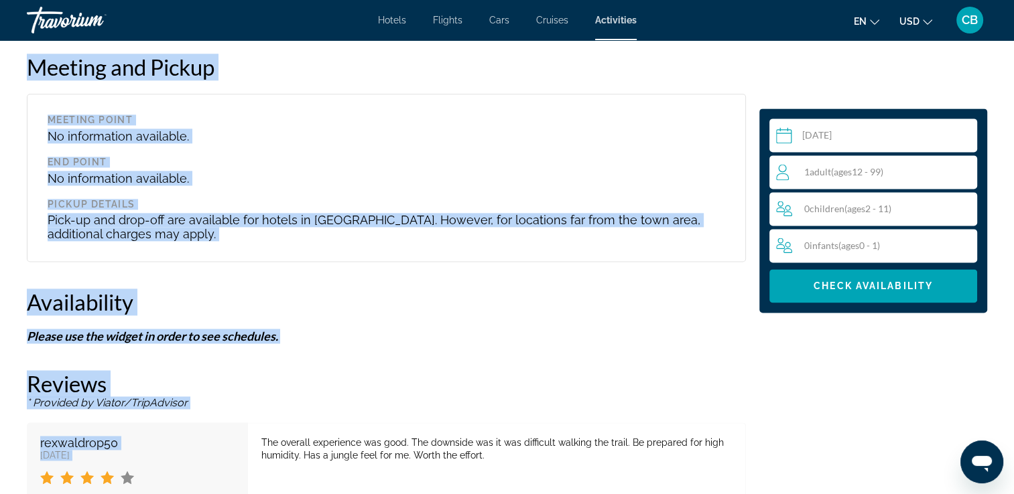
scroll to position [1807, 0]
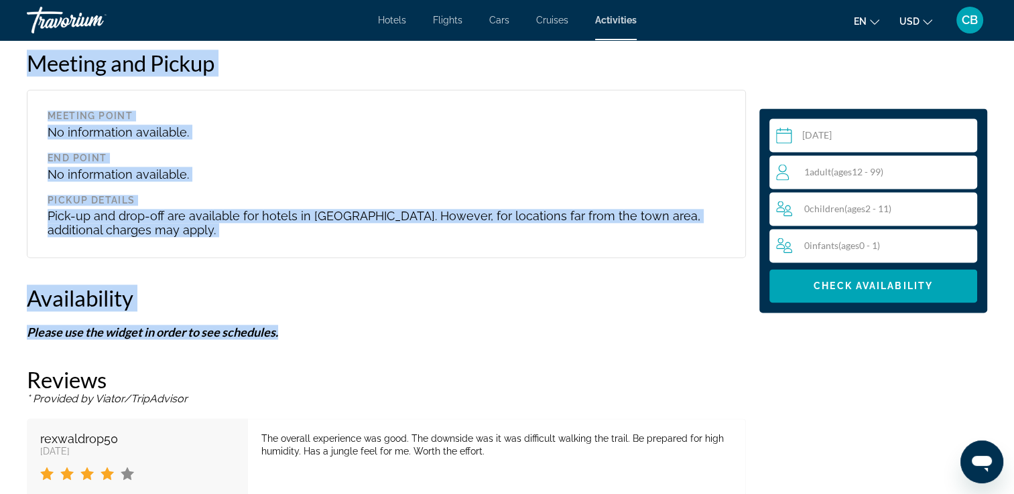
drag, startPoint x: 27, startPoint y: 96, endPoint x: 294, endPoint y: 312, distance: 343.5
click at [294, 312] on div "Overview [GEOGRAPHIC_DATA], located at north west of [GEOGRAPHIC_DATA], is a sm…" at bounding box center [386, 49] width 732 height 2694
copy div "Lore'i dolorsit Ametc adip el sed doei tem (30% incididun utlabor etd magn-al/e…"
click at [342, 285] on div "Availability" at bounding box center [386, 298] width 719 height 27
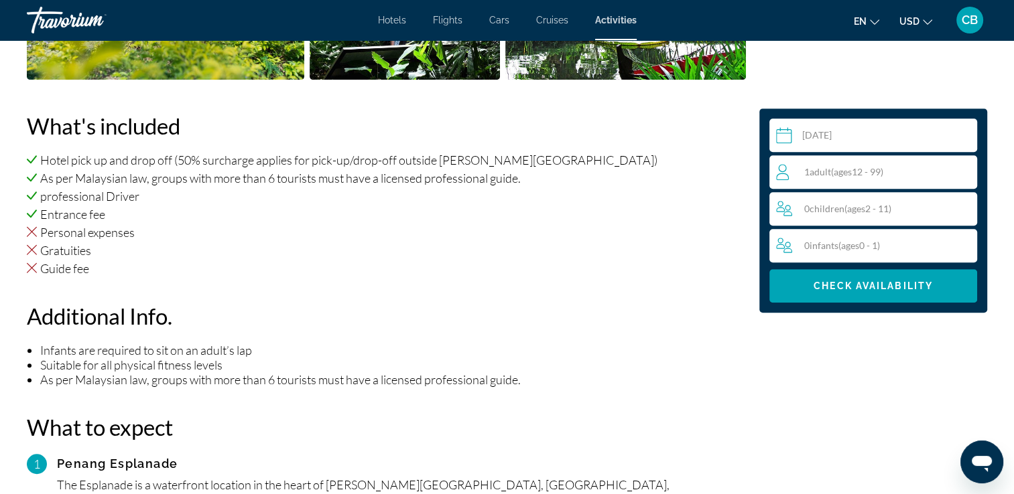
scroll to position [894, 0]
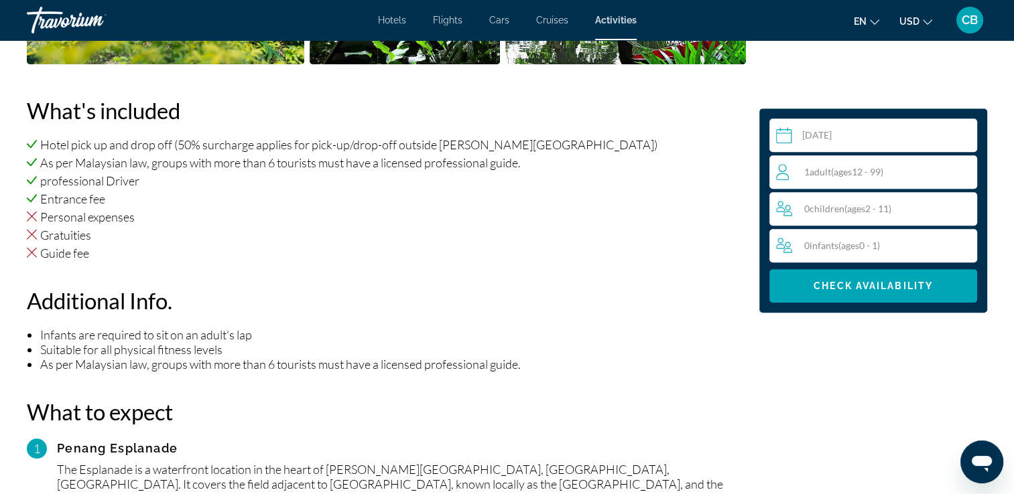
click at [350, 222] on li "Personal expenses" at bounding box center [386, 217] width 719 height 15
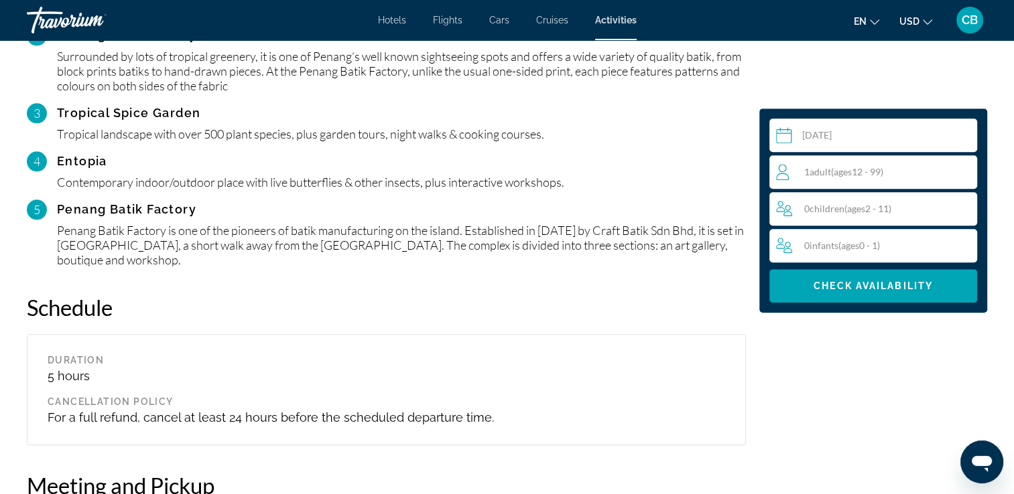
scroll to position [1380, 0]
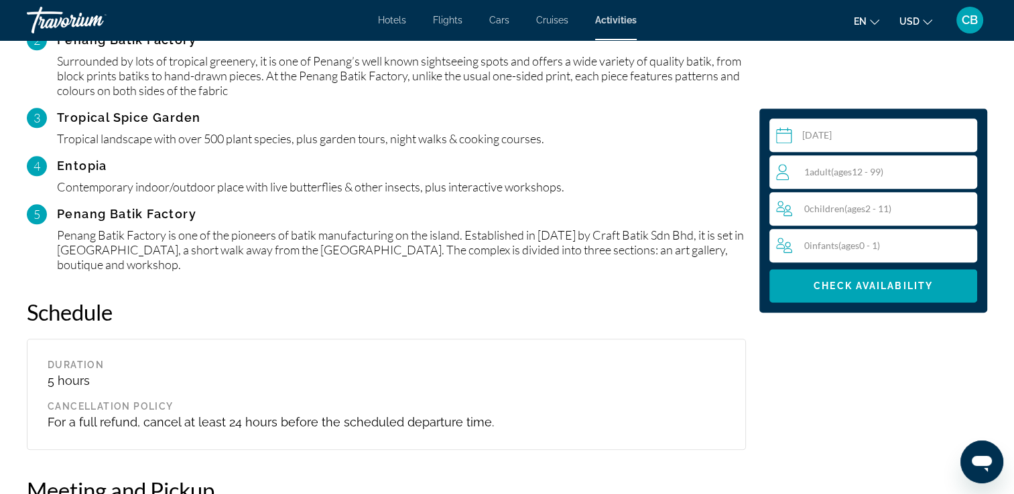
click at [806, 165] on div "1 Adult Adults ( ages [DEMOGRAPHIC_DATA])" at bounding box center [876, 172] width 200 height 16
click at [961, 167] on icon "Increment adults" at bounding box center [963, 171] width 12 height 16
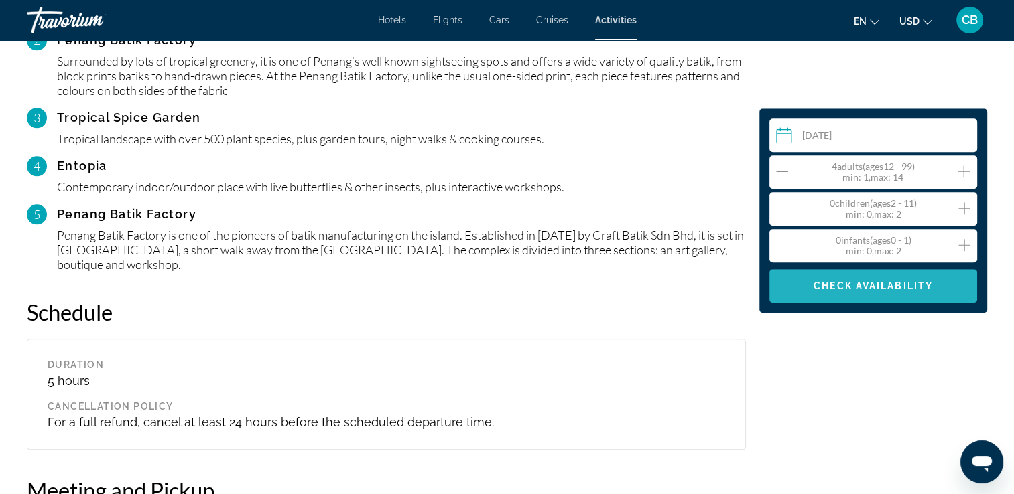
click at [846, 288] on span "Check Availability" at bounding box center [872, 286] width 119 height 11
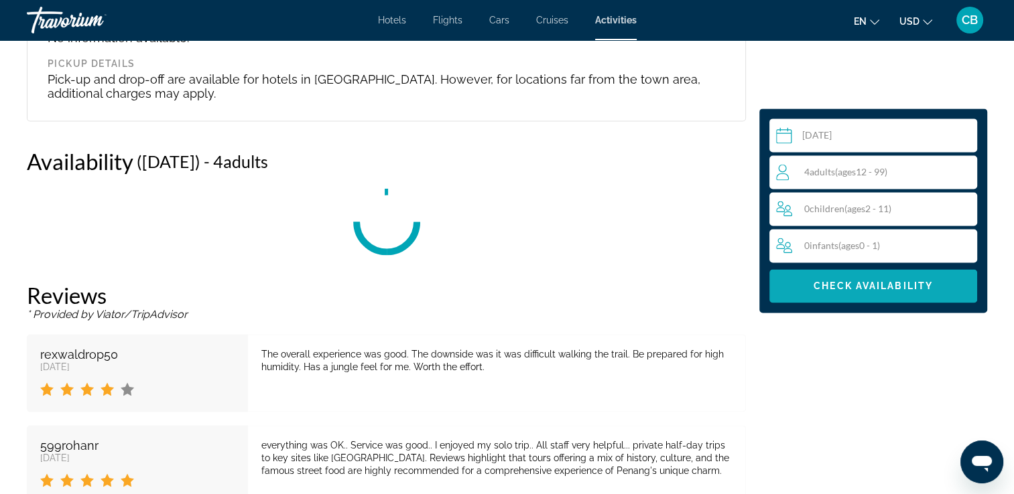
scroll to position [1996, 0]
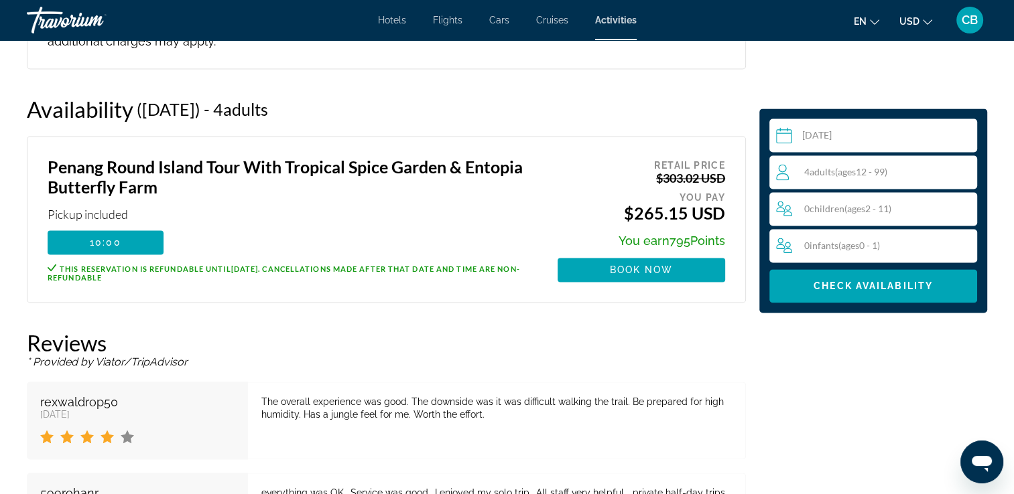
drag, startPoint x: 618, startPoint y: 197, endPoint x: 731, endPoint y: 188, distance: 113.6
click at [731, 188] on div "Penang Round Island Tour With Tropical Spice Garden & Entopia Butterfly Farm Pi…" at bounding box center [386, 219] width 719 height 167
copy ins "$265.15 USD"
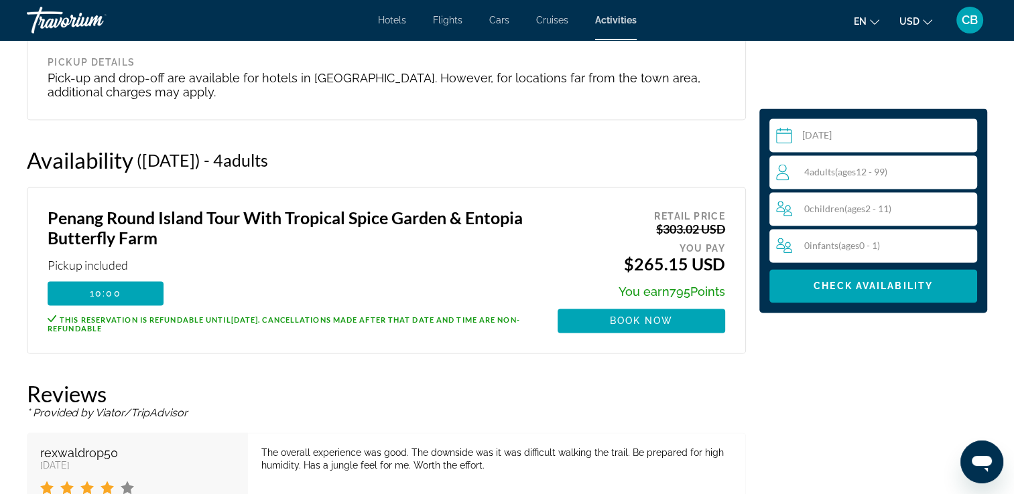
scroll to position [1941, 0]
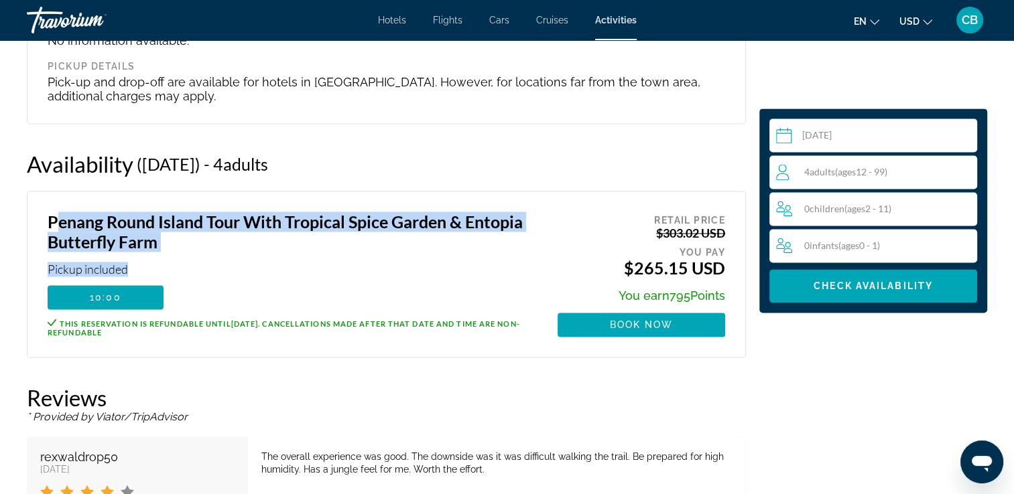
drag, startPoint x: 48, startPoint y: 200, endPoint x: 163, endPoint y: 246, distance: 123.9
click at [163, 246] on div "Penang Round Island Tour With Tropical Spice Garden & Entopia Butterfly Farm Pi…" at bounding box center [289, 248] width 483 height 72
copy div "Penang Round Island Tour With Tropical Spice Garden & Entopia Butterfly Farm Pi…"
click at [245, 262] on div "Pickup included" at bounding box center [289, 269] width 483 height 15
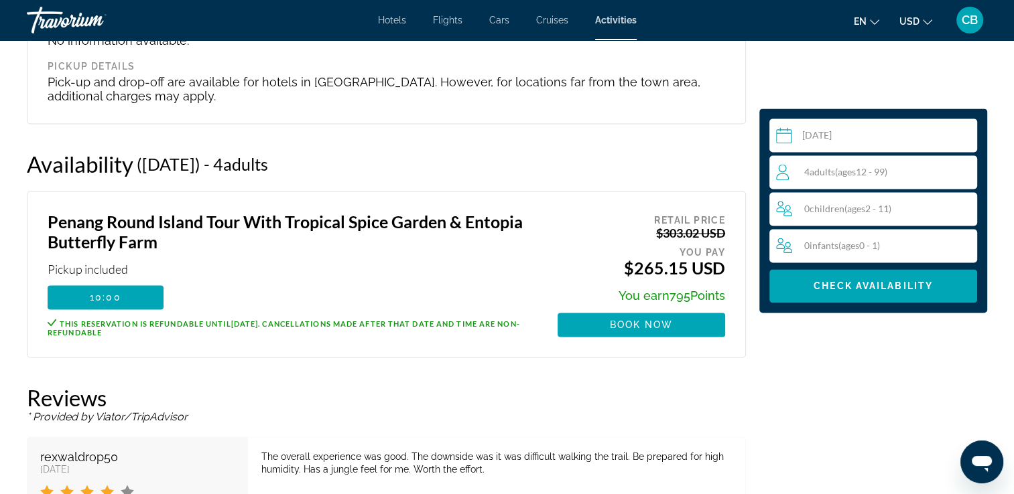
drag, startPoint x: 48, startPoint y: 305, endPoint x: 151, endPoint y: 317, distance: 103.1
click at [153, 318] on p "This reservation is refundable until [DATE] . Cancellations made after that dat…" at bounding box center [289, 327] width 483 height 19
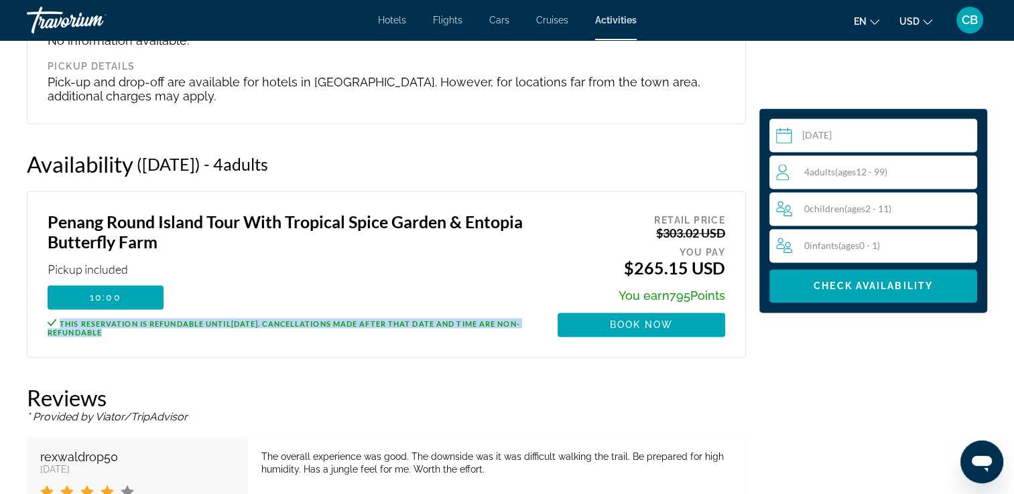
drag, startPoint x: 151, startPoint y: 318, endPoint x: 52, endPoint y: 310, distance: 99.4
click at [52, 318] on p "This reservation is refundable until [DATE] . Cancellations made after that dat…" at bounding box center [289, 327] width 483 height 19
copy span "This reservation is refundable until [DATE] . Cancellations made after that dat…"
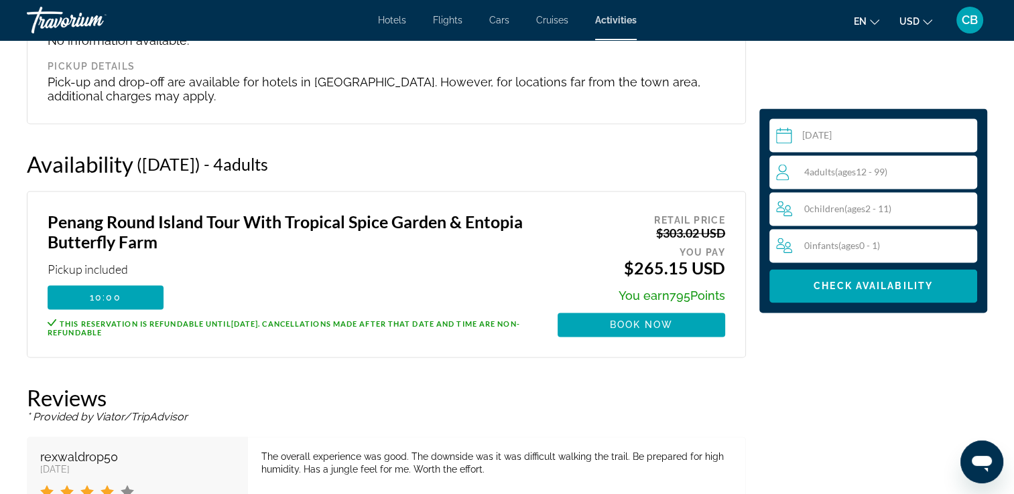
click at [405, 242] on div "Penang Round Island Tour With Tropical Spice Garden & Entopia Butterfly Farm Pi…" at bounding box center [289, 248] width 483 height 72
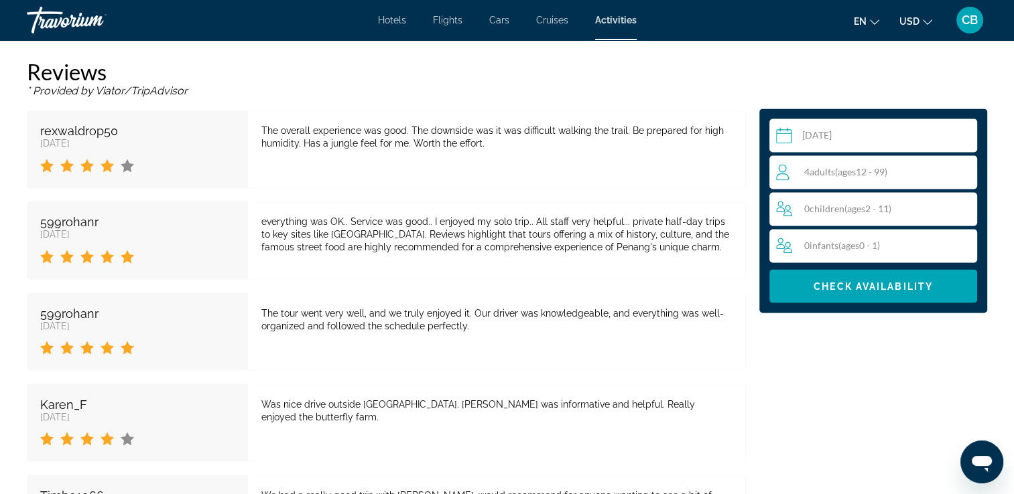
scroll to position [2263, 0]
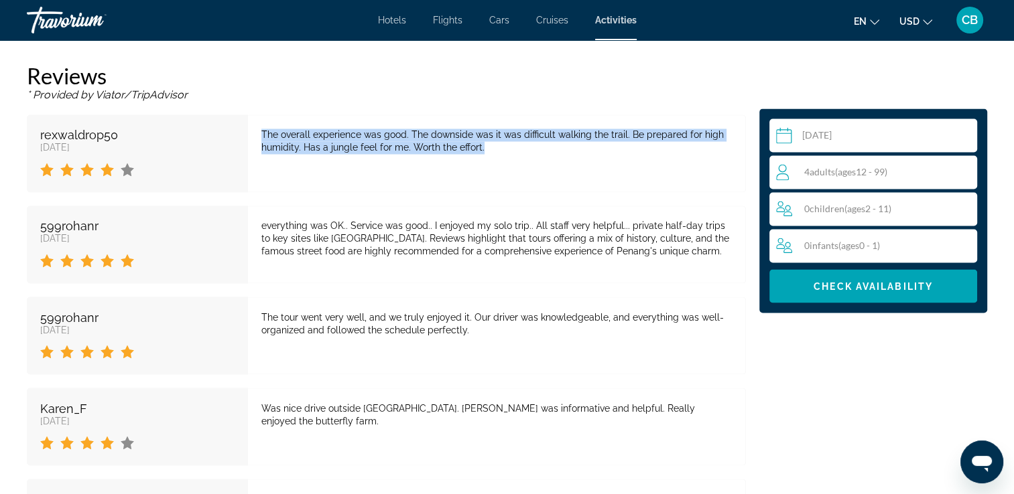
drag, startPoint x: 259, startPoint y: 115, endPoint x: 483, endPoint y: 133, distance: 225.1
click at [483, 133] on div "The overall experience was good. The downside was it was difficult walking the …" at bounding box center [497, 154] width 498 height 78
copy div "The overall experience was good. The downside was it was difficult walking the …"
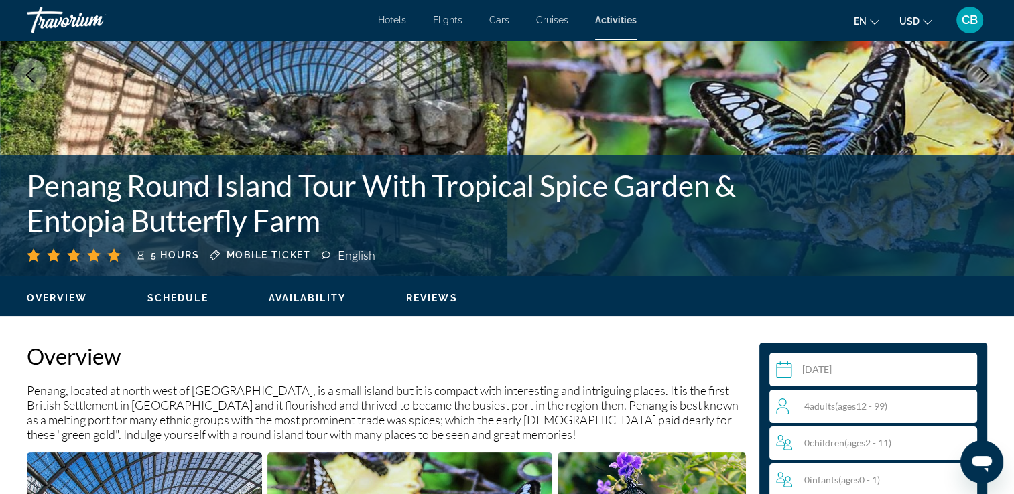
scroll to position [155, 0]
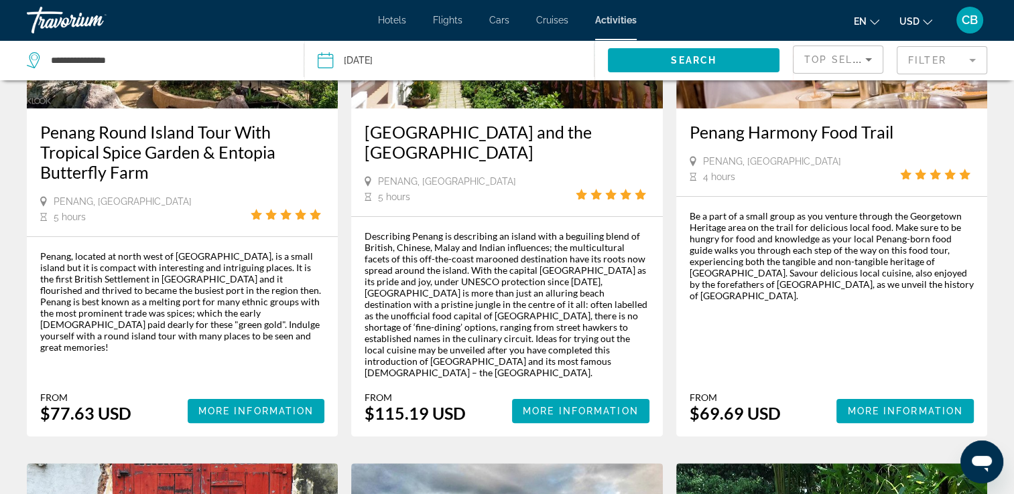
scroll to position [248, 0]
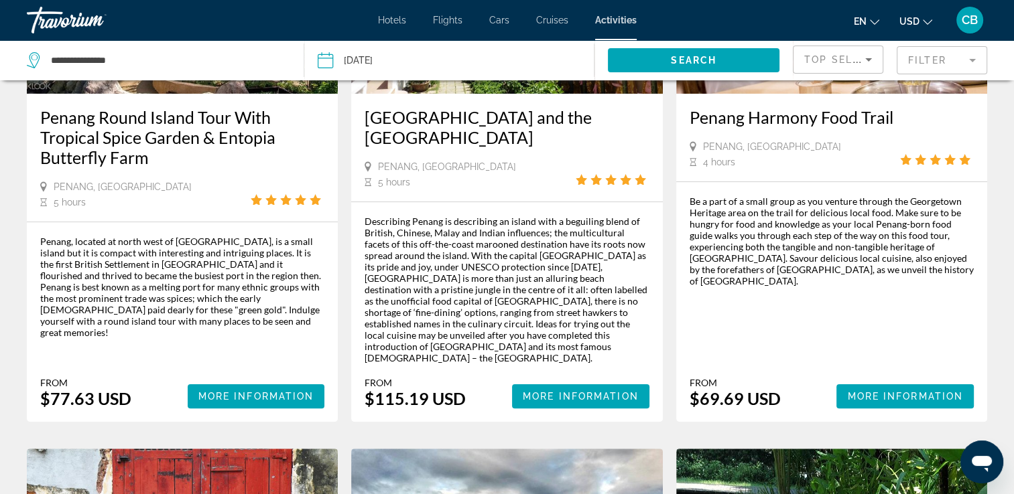
drag, startPoint x: 126, startPoint y: 362, endPoint x: 44, endPoint y: 363, distance: 82.4
click at [44, 389] on div "$77.63 USD" at bounding box center [85, 399] width 91 height 20
copy div "$77.63 USD"
drag, startPoint x: 983, startPoint y: 287, endPoint x: 995, endPoint y: 275, distance: 17.5
click at [986, 285] on div "Be a part of a small group as you venture through the Georgetown Heritage area …" at bounding box center [831, 302] width 311 height 240
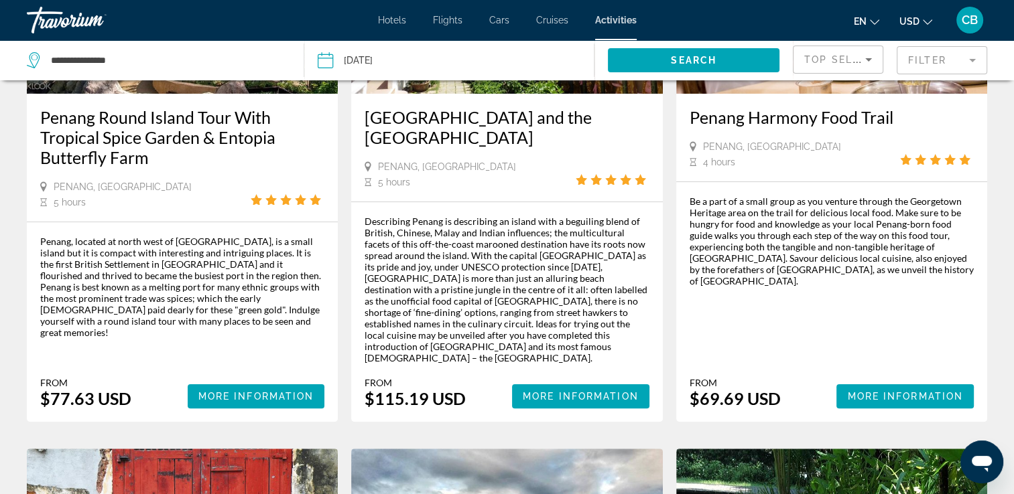
scroll to position [0, 0]
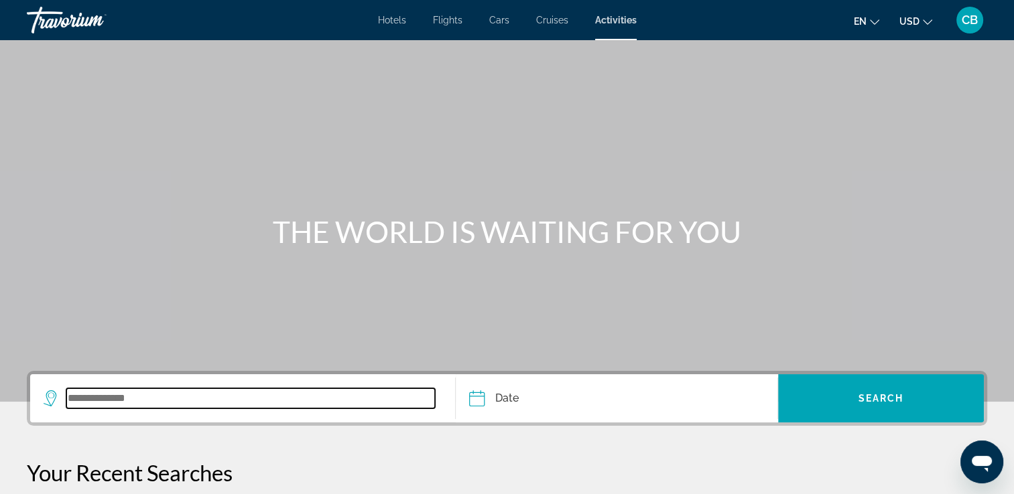
click at [139, 396] on input "Search widget" at bounding box center [250, 399] width 368 height 20
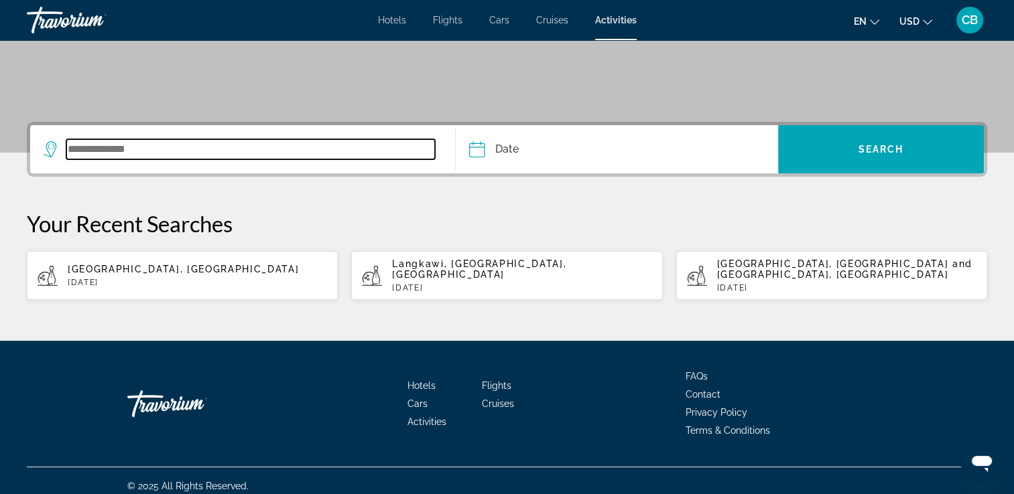
scroll to position [259, 0]
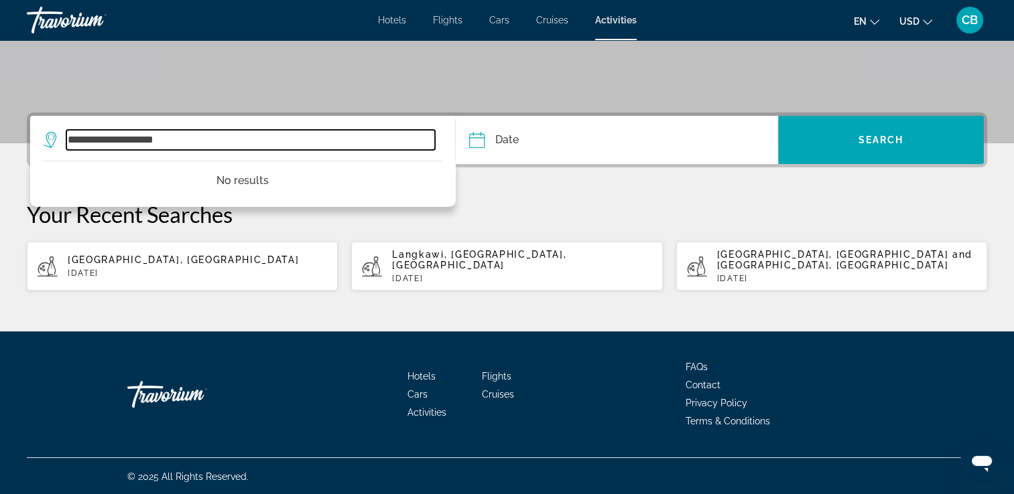
type input "**********"
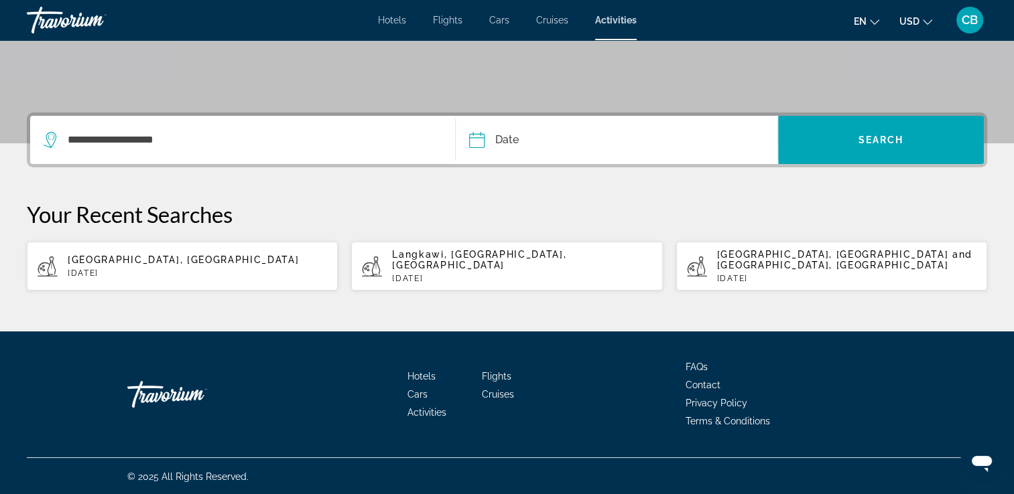
click at [500, 138] on input "Date" at bounding box center [545, 142] width 159 height 52
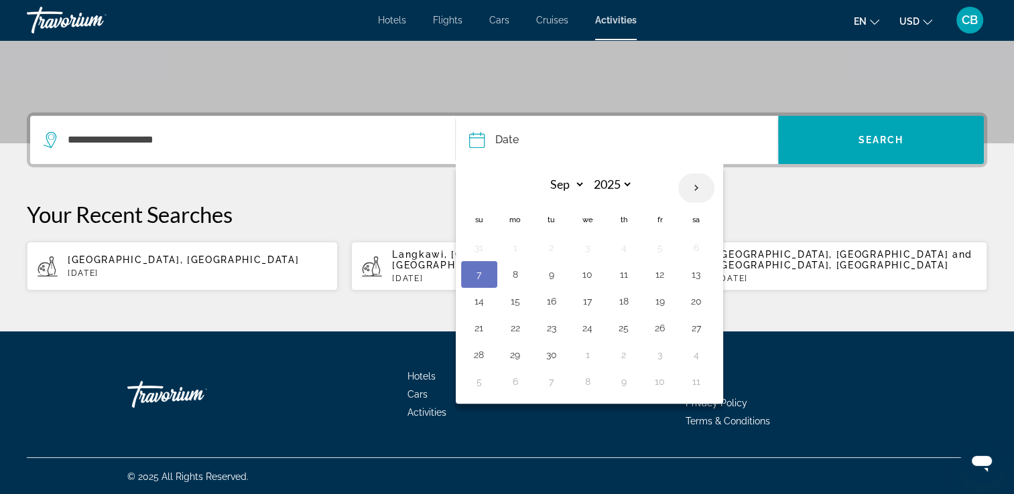
click at [700, 187] on th "Next month" at bounding box center [696, 187] width 36 height 29
click at [699, 187] on th "Next month" at bounding box center [696, 187] width 36 height 29
click at [697, 186] on th "Next month" at bounding box center [696, 187] width 36 height 29
select select "*"
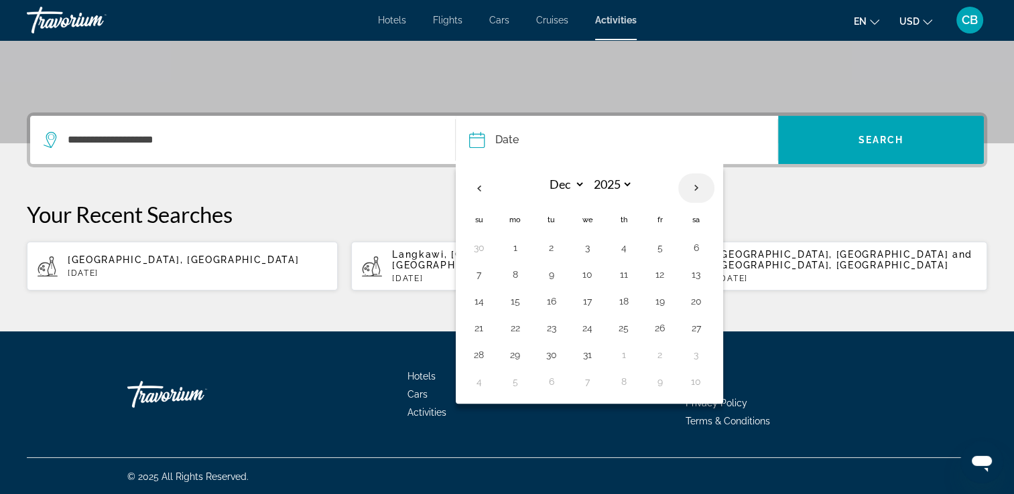
select select "****"
click at [477, 305] on button "11" at bounding box center [478, 301] width 21 height 19
type input "**********"
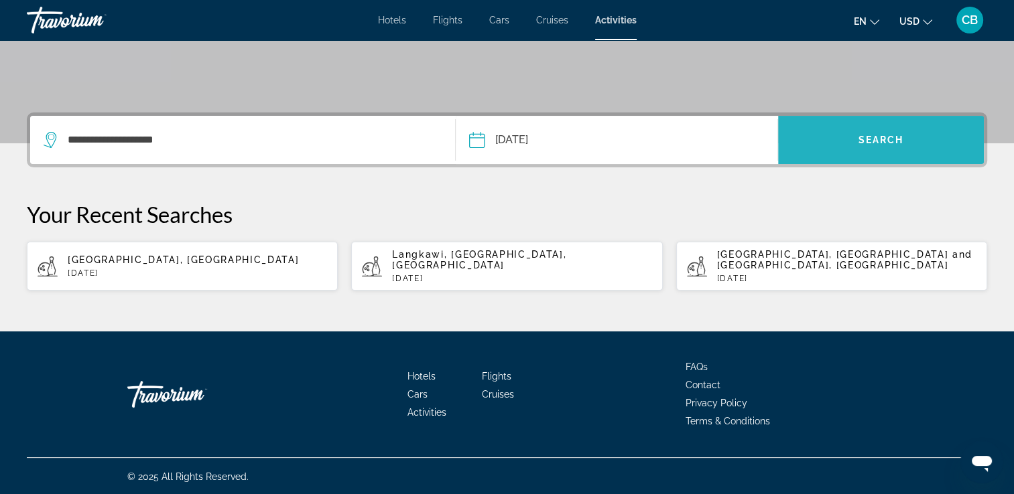
click at [867, 137] on span "Search" at bounding box center [881, 140] width 46 height 11
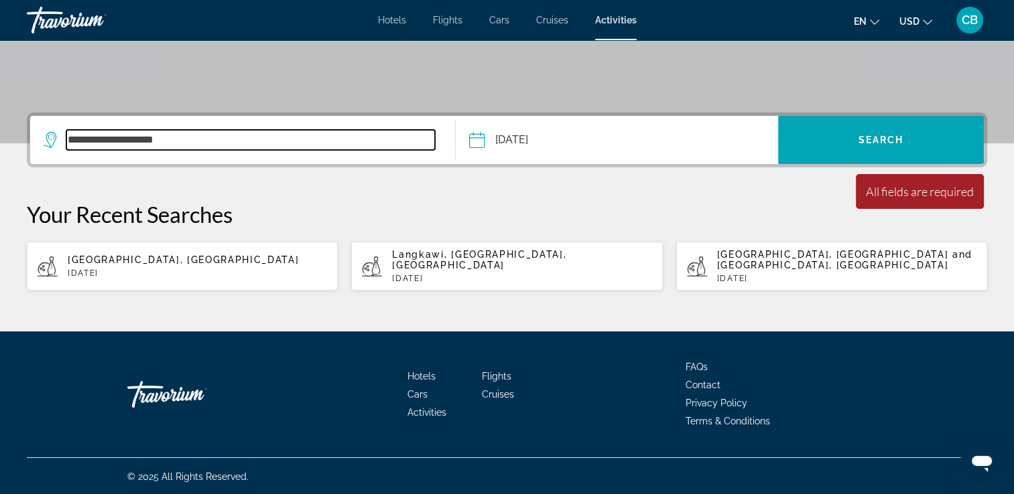
click at [196, 144] on input "**********" at bounding box center [250, 140] width 368 height 20
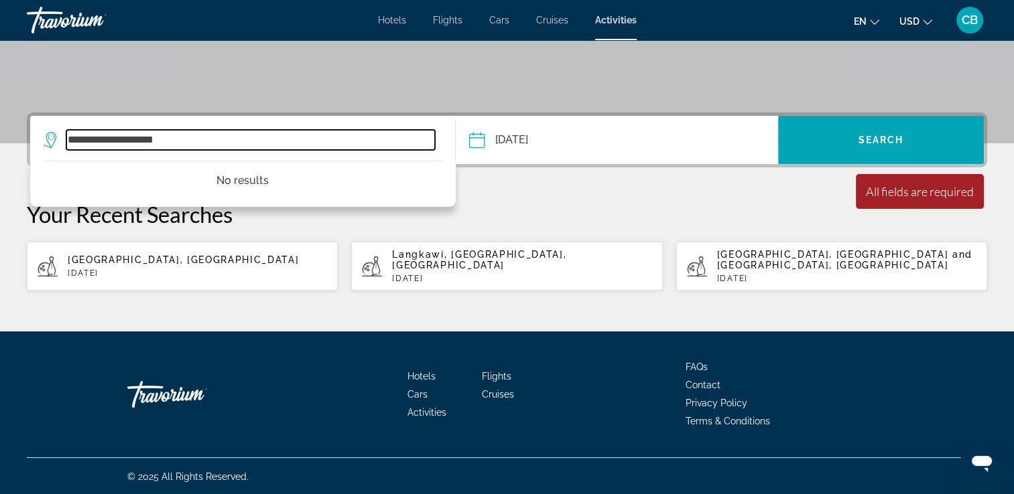
click at [207, 140] on input "**********" at bounding box center [250, 140] width 368 height 20
click at [137, 138] on input "**********" at bounding box center [250, 140] width 368 height 20
click at [354, 141] on input "**********" at bounding box center [250, 140] width 368 height 20
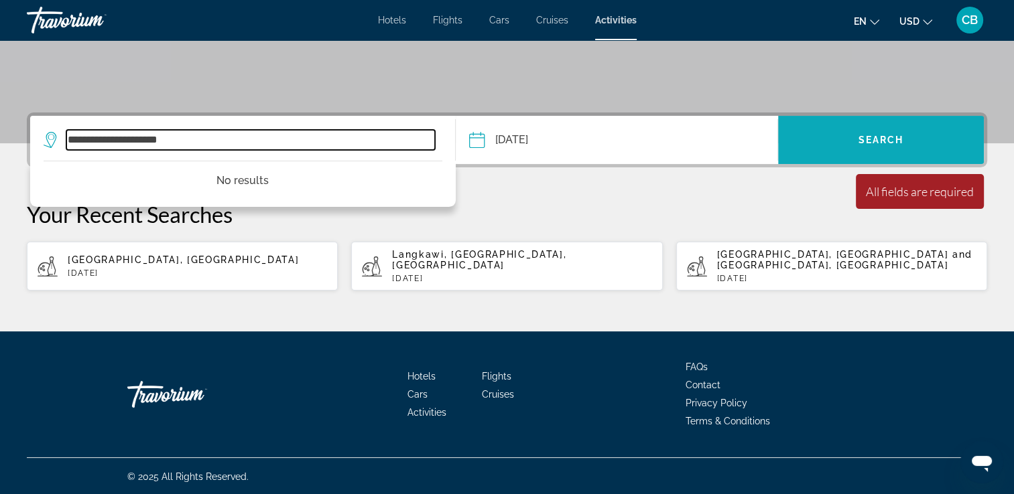
type input "**********"
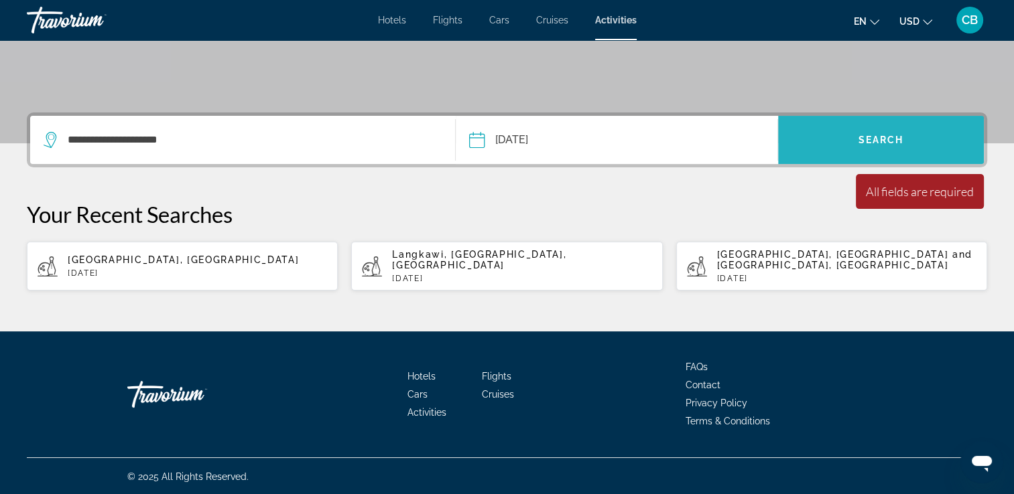
click at [855, 138] on span "Search widget" at bounding box center [881, 140] width 206 height 32
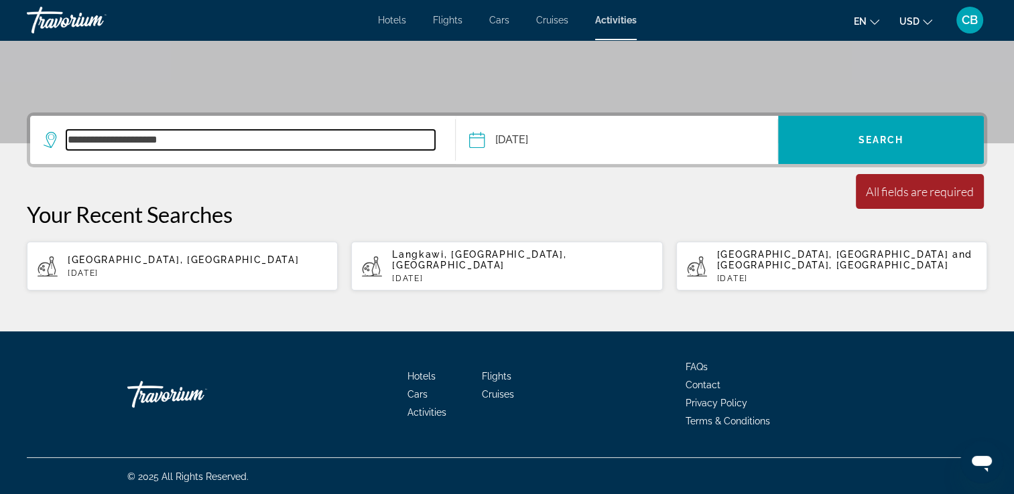
click at [207, 137] on input "**********" at bounding box center [250, 140] width 368 height 20
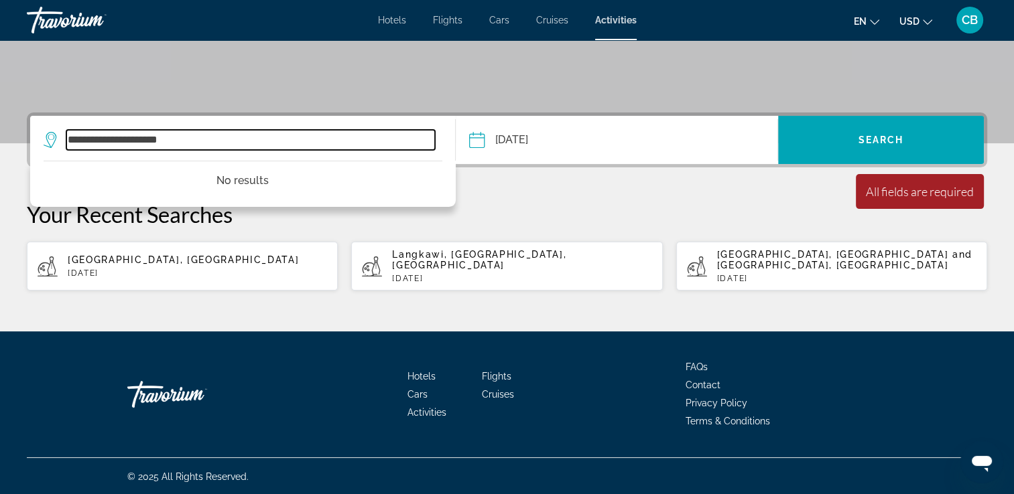
drag, startPoint x: 204, startPoint y: 141, endPoint x: 62, endPoint y: 144, distance: 142.7
click at [64, 142] on div "**********" at bounding box center [239, 140] width 391 height 20
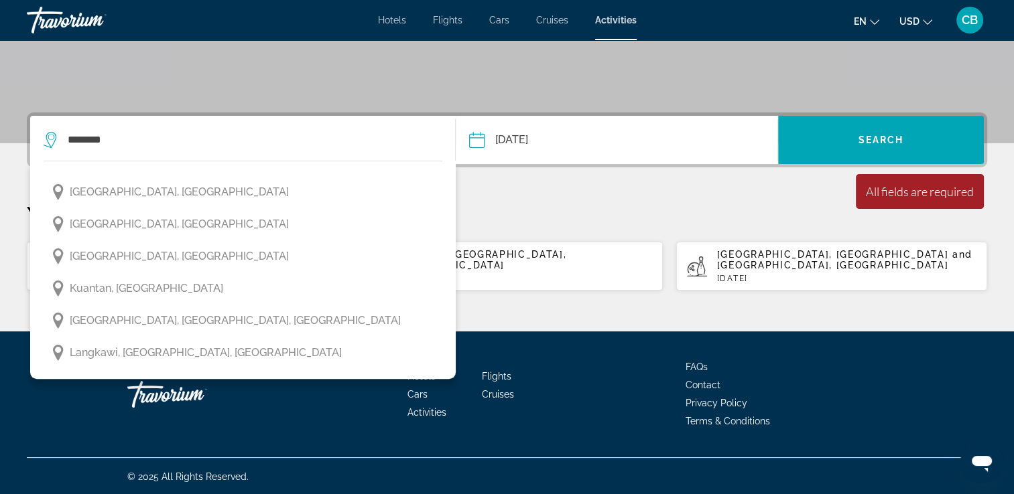
scroll to position [290, 0]
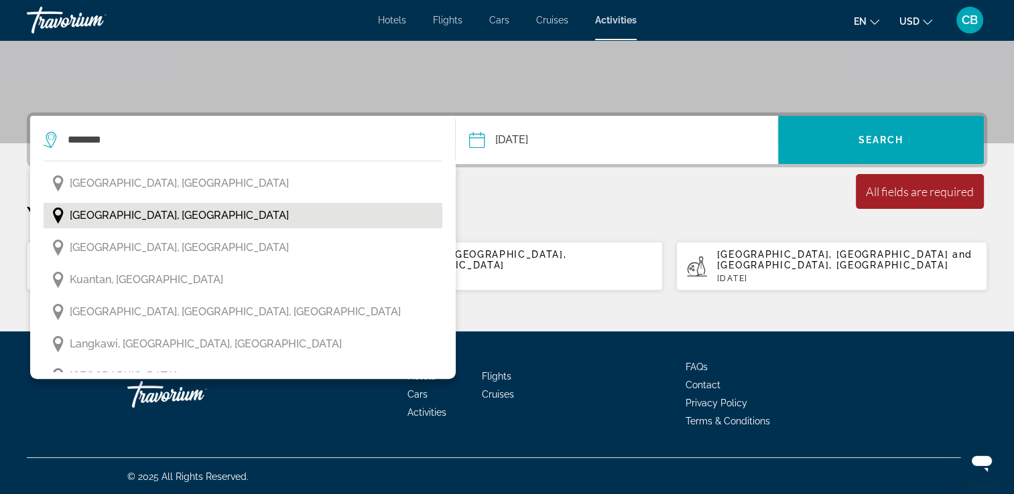
click at [80, 212] on span "[GEOGRAPHIC_DATA], [GEOGRAPHIC_DATA]" at bounding box center [179, 215] width 219 height 19
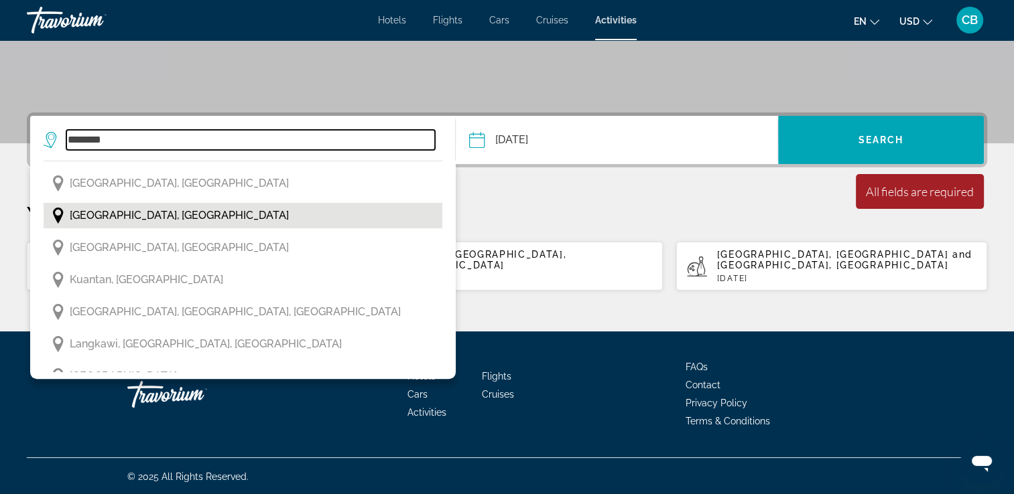
type input "**********"
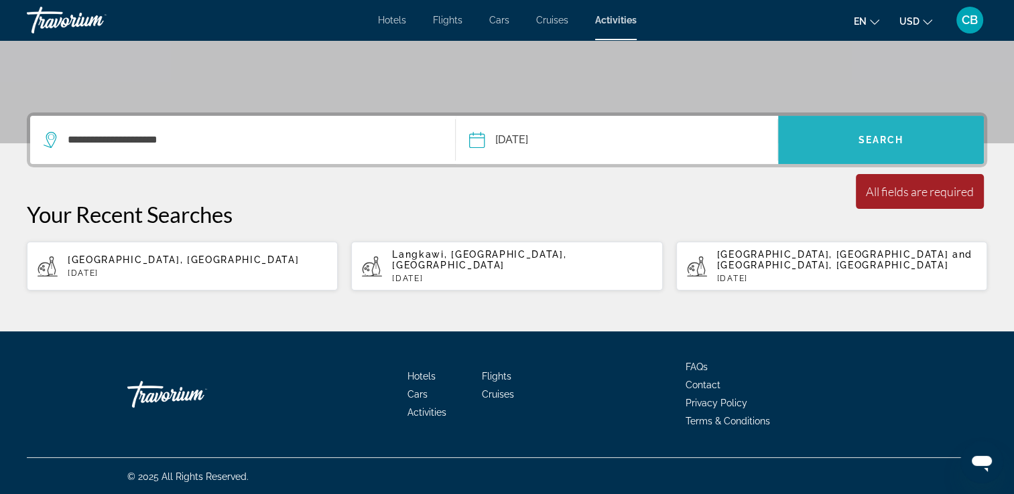
click at [876, 135] on span "Search" at bounding box center [881, 140] width 46 height 11
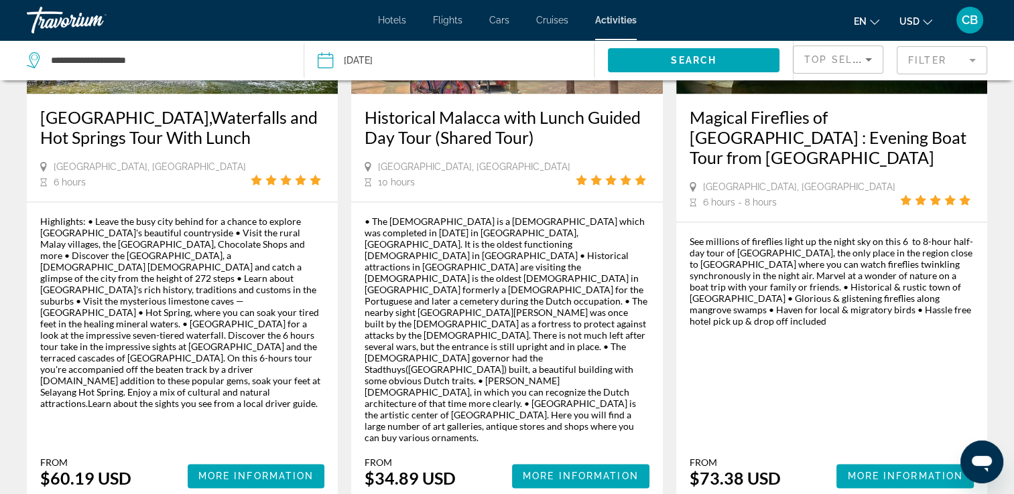
scroll to position [1985, 0]
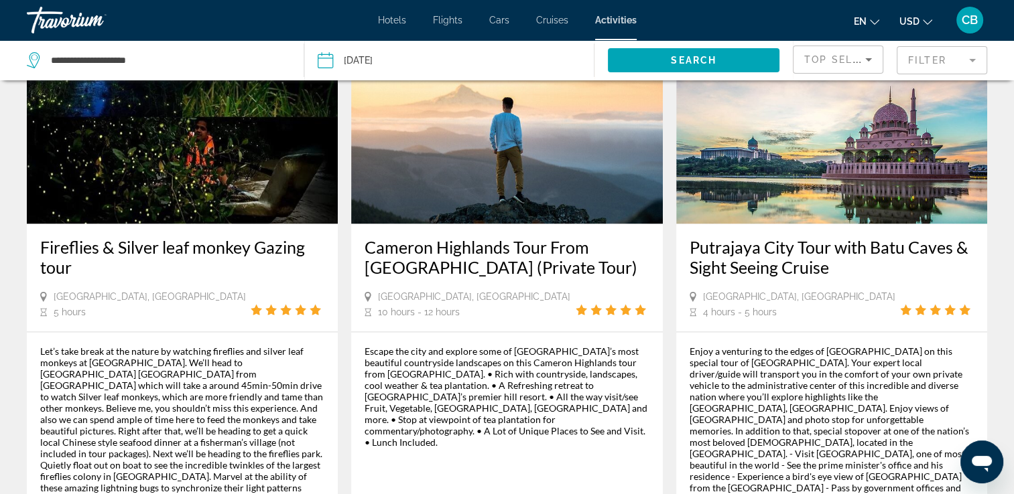
scroll to position [2002, 0]
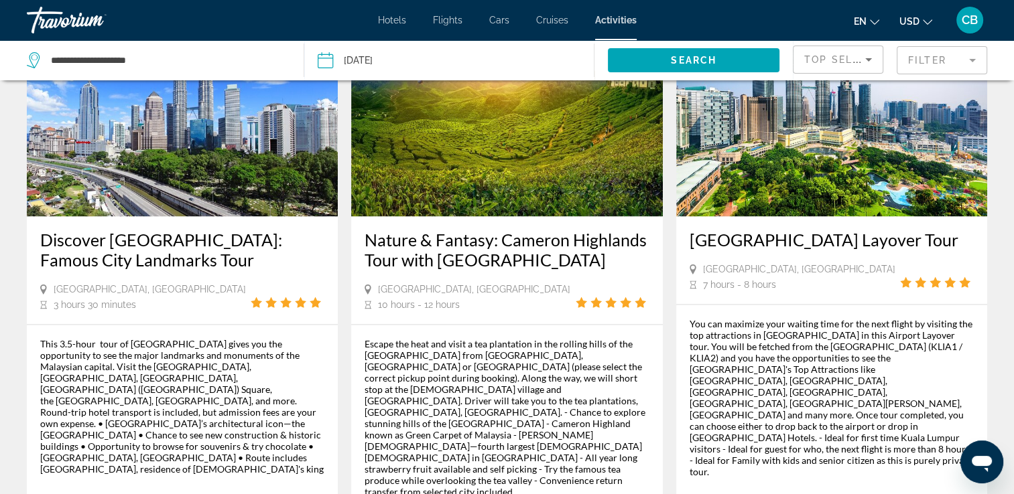
scroll to position [1911, 0]
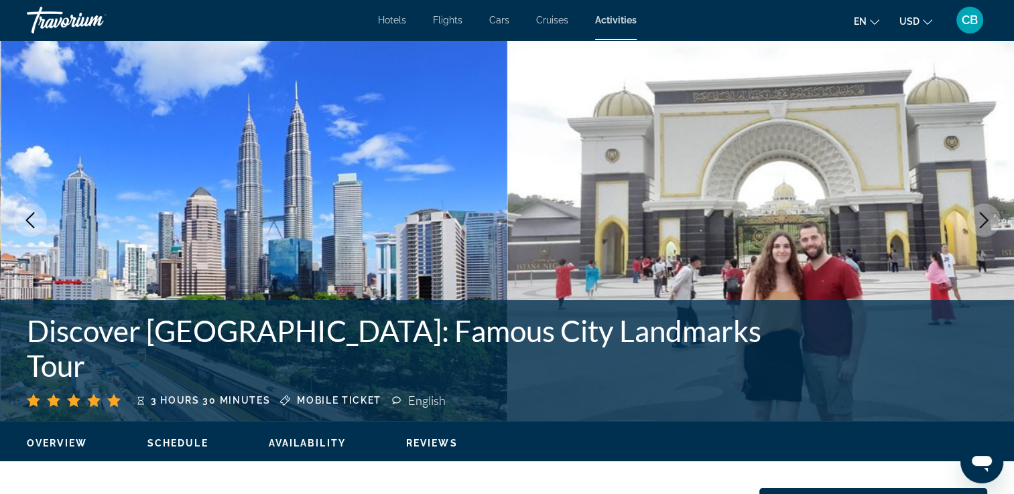
scroll to position [29, 0]
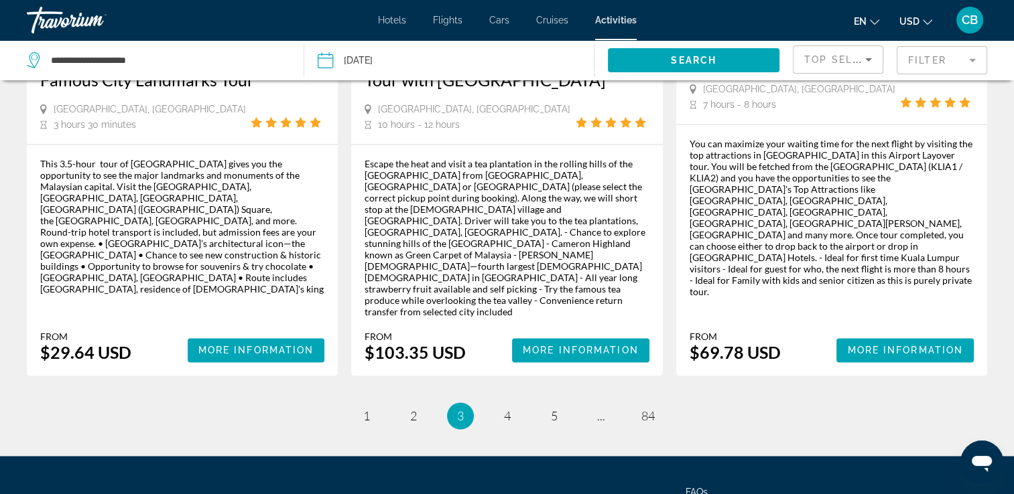
scroll to position [2095, 0]
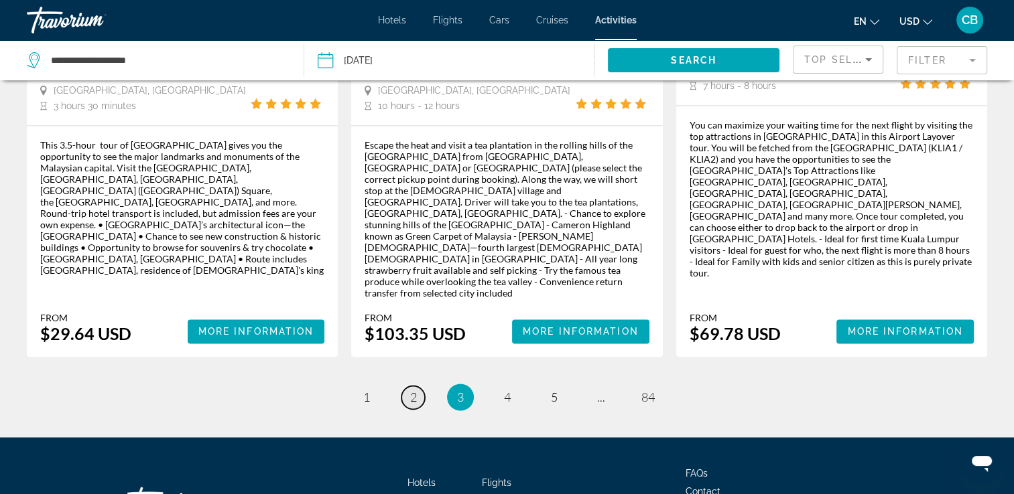
click at [410, 390] on span "2" at bounding box center [413, 397] width 7 height 15
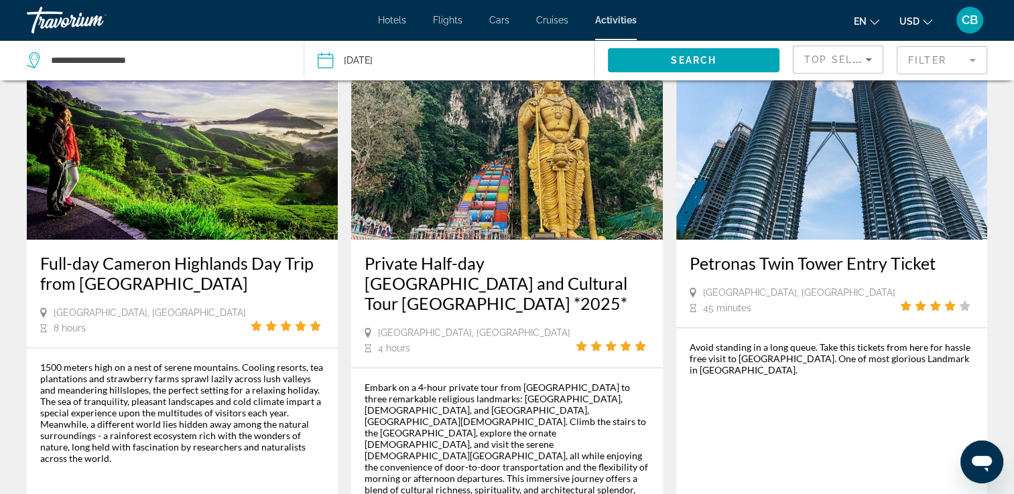
scroll to position [1369, 0]
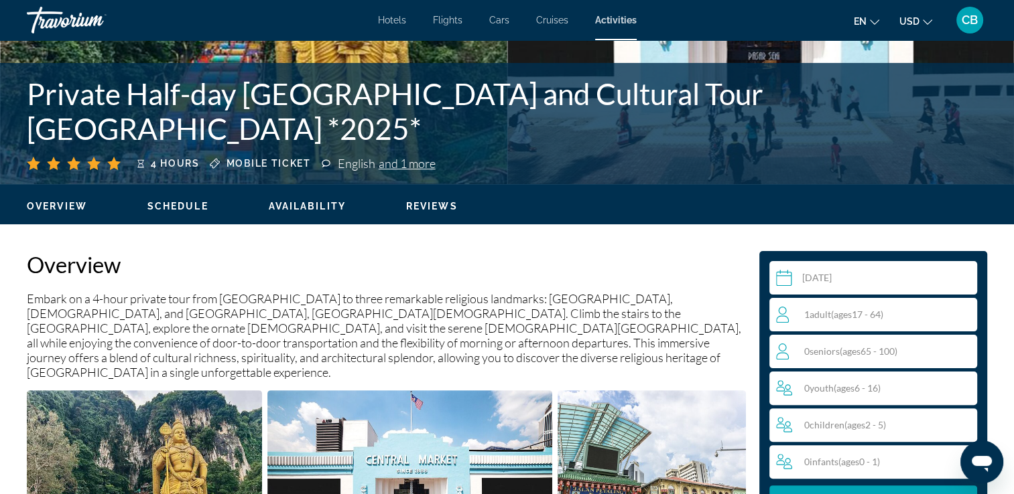
scroll to position [232, 0]
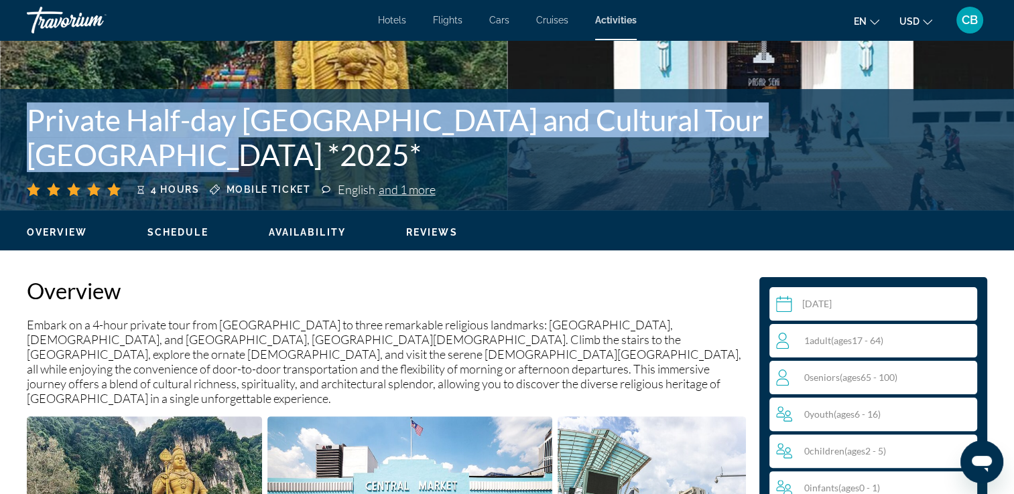
drag, startPoint x: 21, startPoint y: 114, endPoint x: 249, endPoint y: 147, distance: 230.9
click at [249, 147] on div "Private Half-day [GEOGRAPHIC_DATA] and Cultural Tour [GEOGRAPHIC_DATA] *2025* 4…" at bounding box center [507, 149] width 1014 height 94
copy h1 "Private Half-day [GEOGRAPHIC_DATA] and Cultural Tour [GEOGRAPHIC_DATA] *2025*"
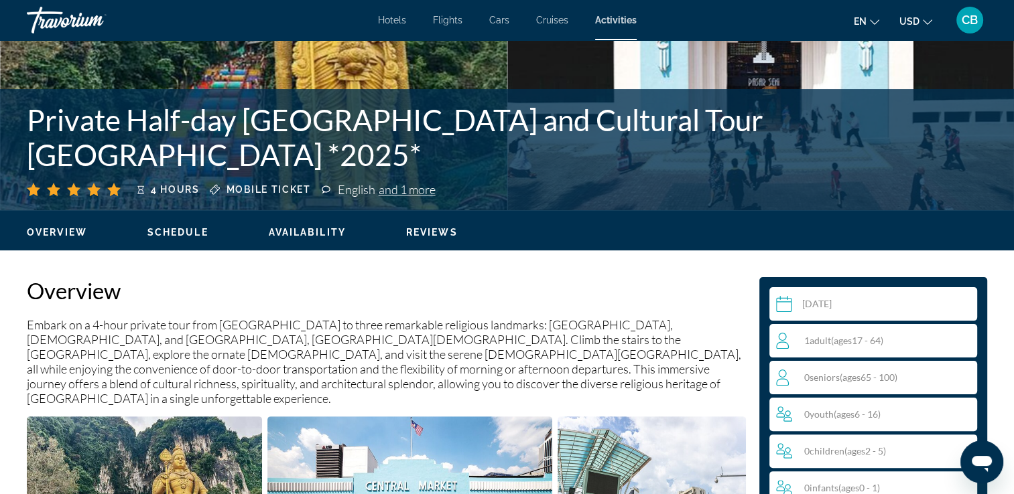
click at [530, 200] on div "Private Half-day [GEOGRAPHIC_DATA] and Cultural Tour [GEOGRAPHIC_DATA] *2025* 4…" at bounding box center [507, 149] width 1014 height 121
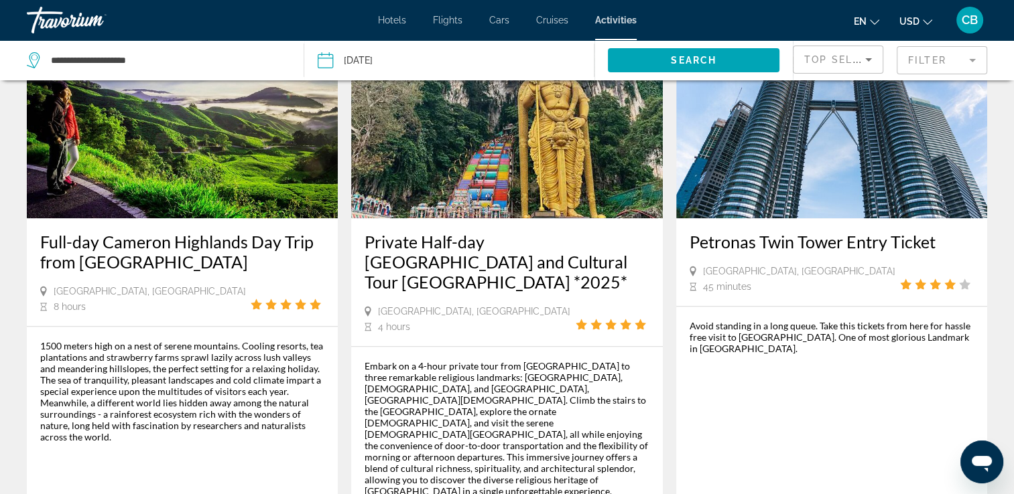
scroll to position [1463, 0]
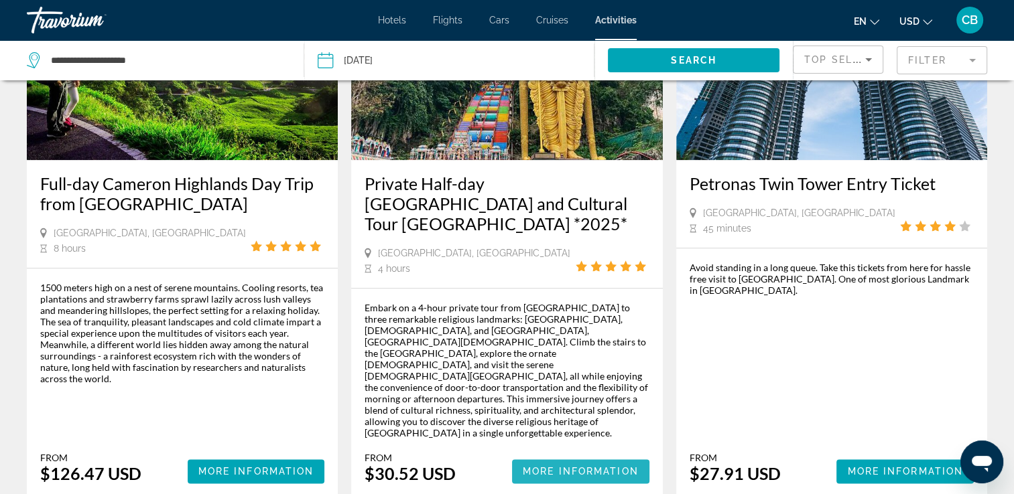
click at [533, 466] on span "More Information" at bounding box center [580, 471] width 116 height 11
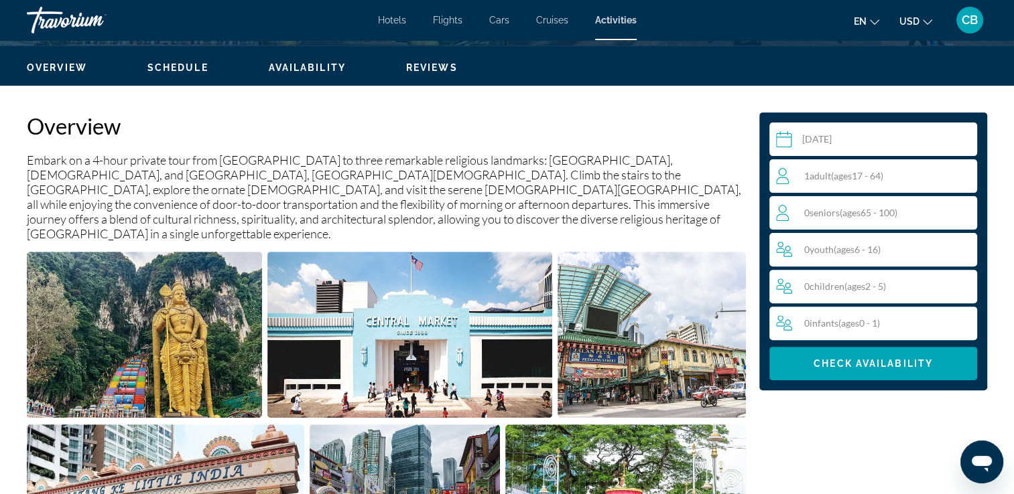
scroll to position [480, 0]
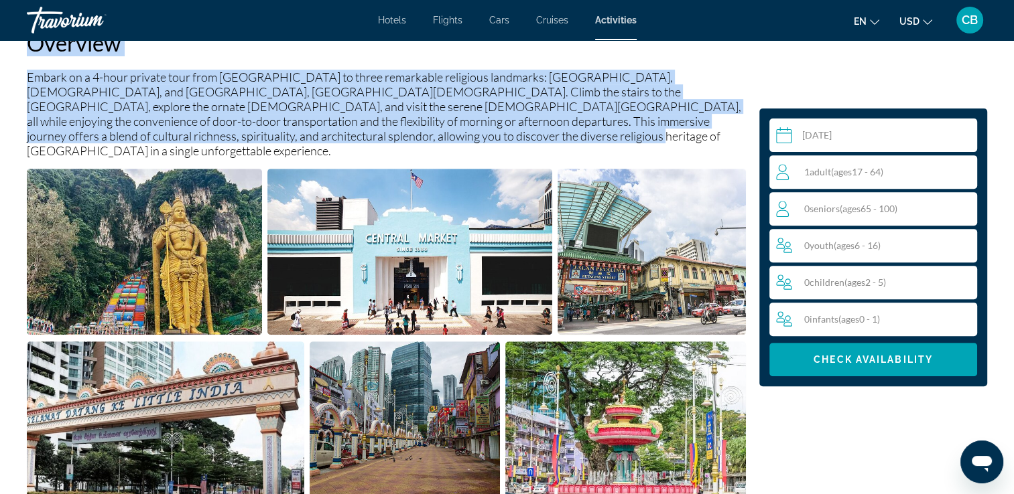
drag, startPoint x: 27, startPoint y: 47, endPoint x: 338, endPoint y: 135, distance: 322.3
click at [338, 135] on div "Overview Embark on a 4-hour private tour from [GEOGRAPHIC_DATA] to three remark…" at bounding box center [386, 271] width 719 height 484
copy div "Overview Embark on a 4-hour private tour from [GEOGRAPHIC_DATA] to three remark…"
click at [391, 64] on div "Overview Embark on a 4-hour private tour from [GEOGRAPHIC_DATA] to three remark…" at bounding box center [386, 271] width 719 height 484
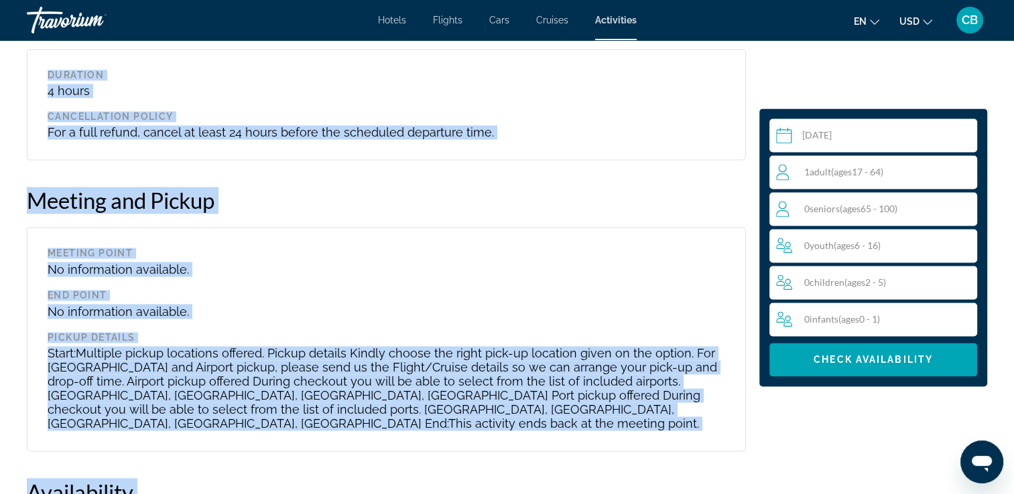
scroll to position [2090, 0]
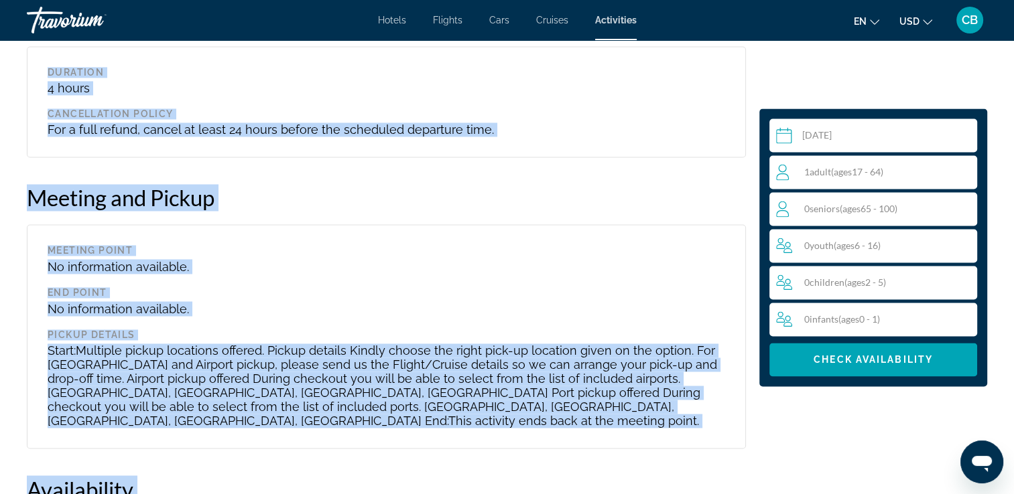
drag, startPoint x: 27, startPoint y: 68, endPoint x: 297, endPoint y: 435, distance: 456.1
click at [297, 435] on div "Overview Embark on a 4-hour private tour from [GEOGRAPHIC_DATA] to three remark…" at bounding box center [386, 8] width 732 height 3179
click at [305, 224] on div "Meeting Point No information available. End point No information available. Pic…" at bounding box center [386, 336] width 719 height 224
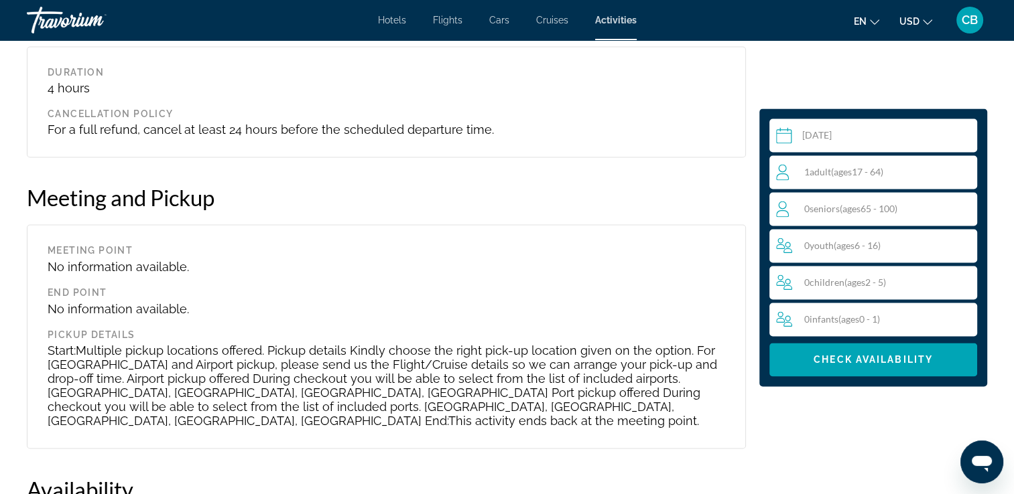
click at [806, 172] on span "1 Adult Adults ( ages [DEMOGRAPHIC_DATA])" at bounding box center [843, 171] width 79 height 11
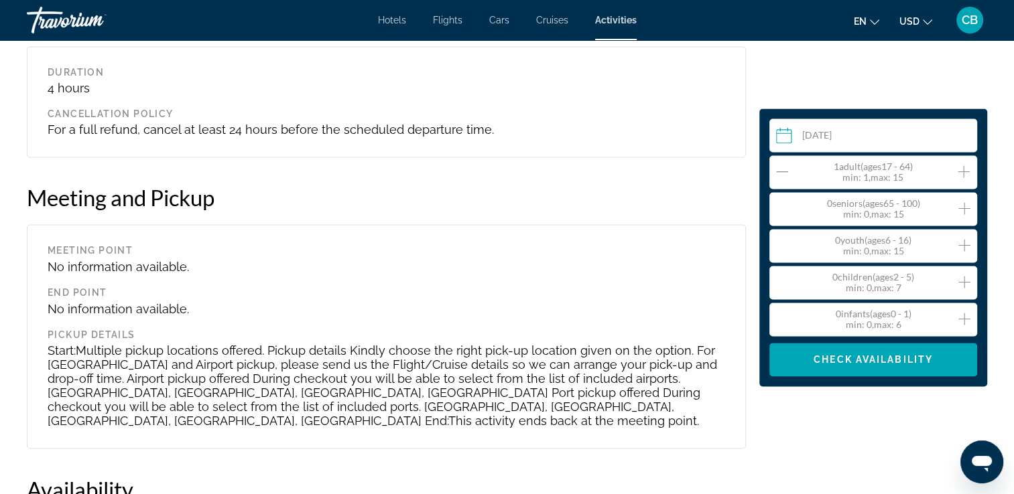
click at [958, 168] on icon "Increment adults" at bounding box center [963, 171] width 12 height 16
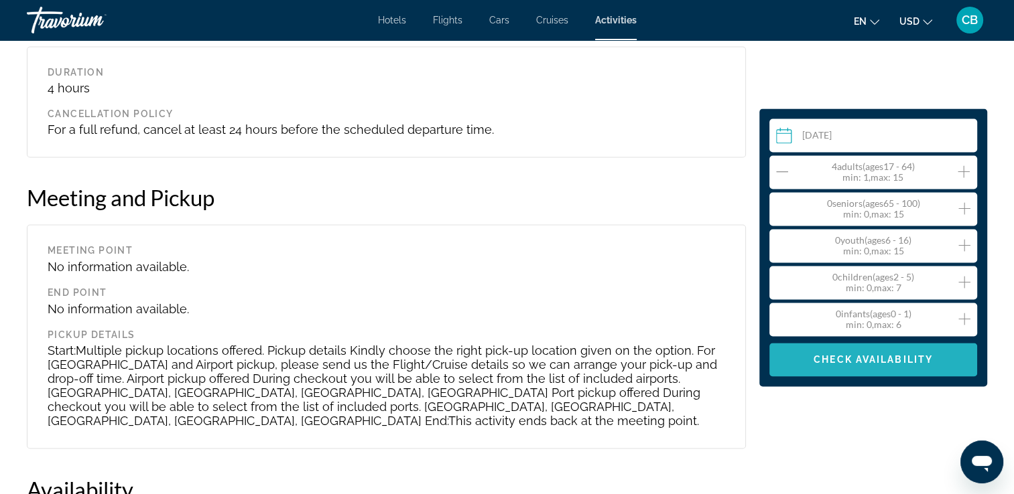
click at [850, 354] on span "Check Availability" at bounding box center [872, 359] width 119 height 11
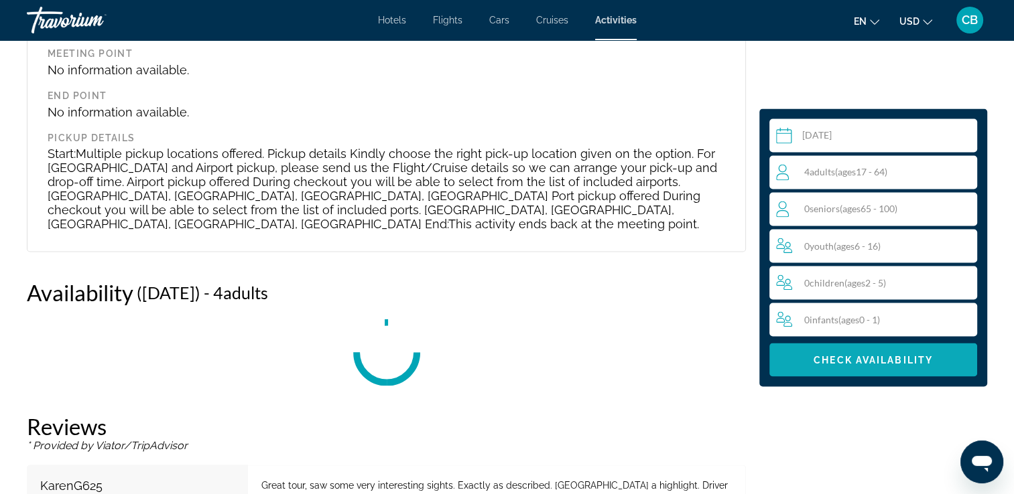
scroll to position [2396, 0]
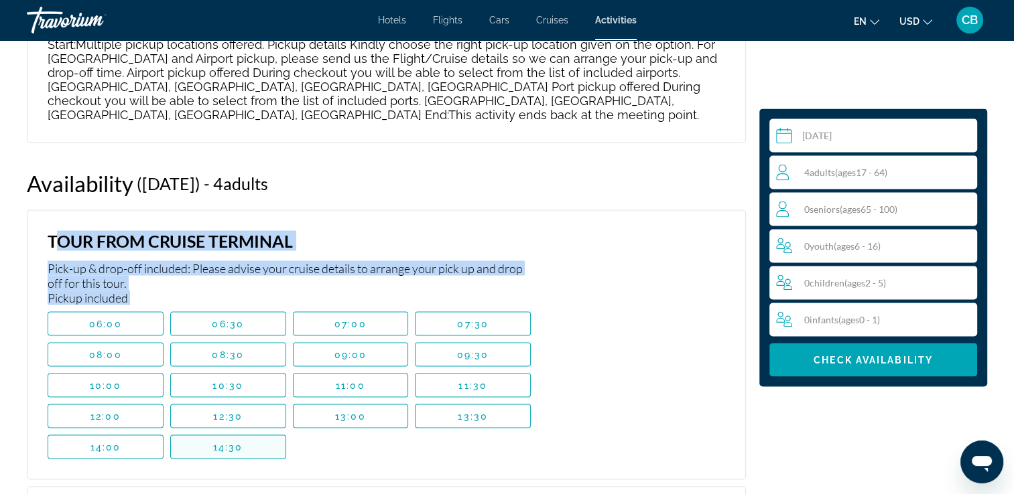
drag, startPoint x: 48, startPoint y: 146, endPoint x: 277, endPoint y: 367, distance: 318.4
click at [277, 367] on div "TOUR FROM CRUISE TERMINAL Pick-up & drop-off included: Please advise your cruis…" at bounding box center [289, 344] width 483 height 228
click at [639, 252] on div "Main content" at bounding box center [640, 344] width 167 height 228
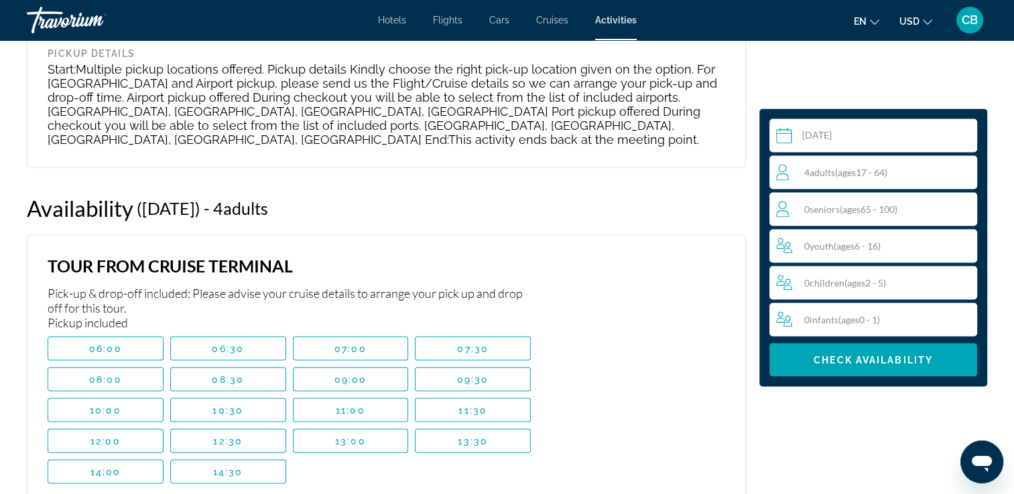
scroll to position [2351, 0]
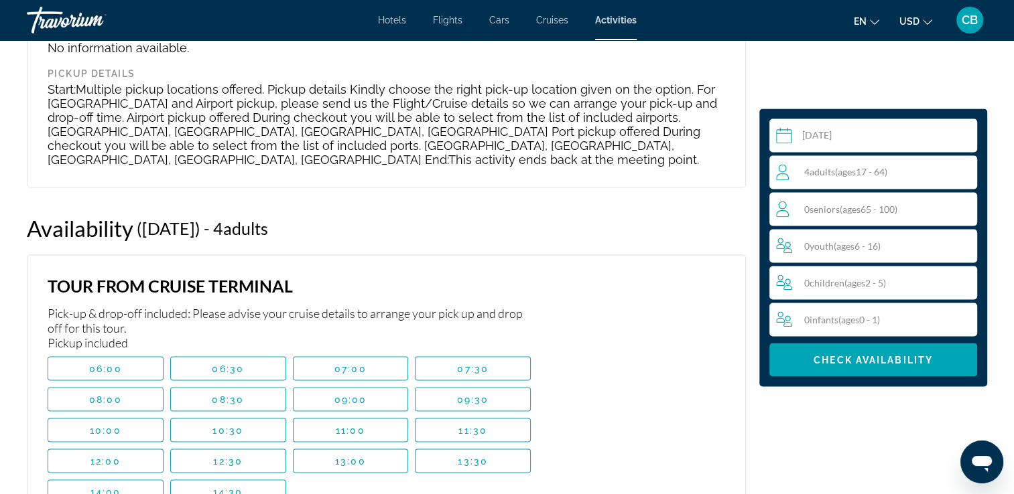
click at [584, 275] on div "Main content" at bounding box center [640, 389] width 167 height 228
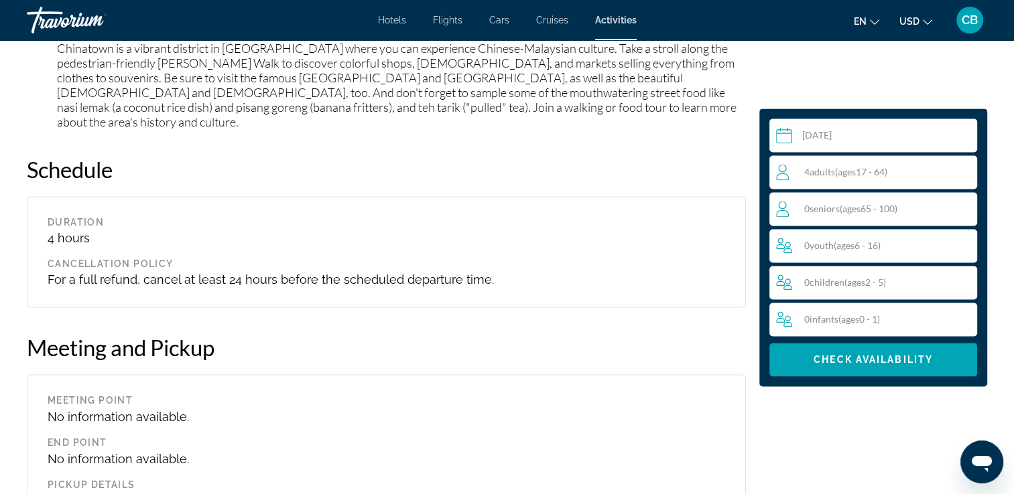
scroll to position [1969, 0]
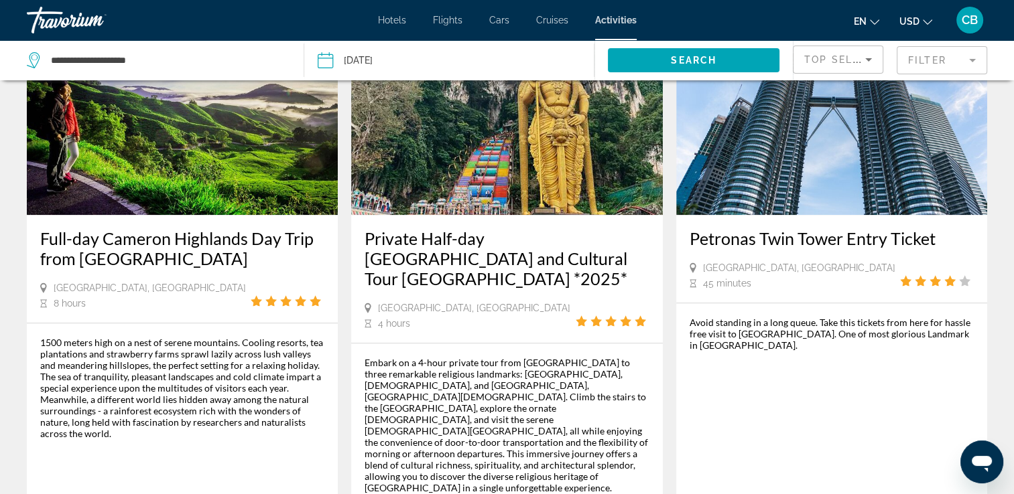
scroll to position [1411, 0]
